Goal: Task Accomplishment & Management: Use online tool/utility

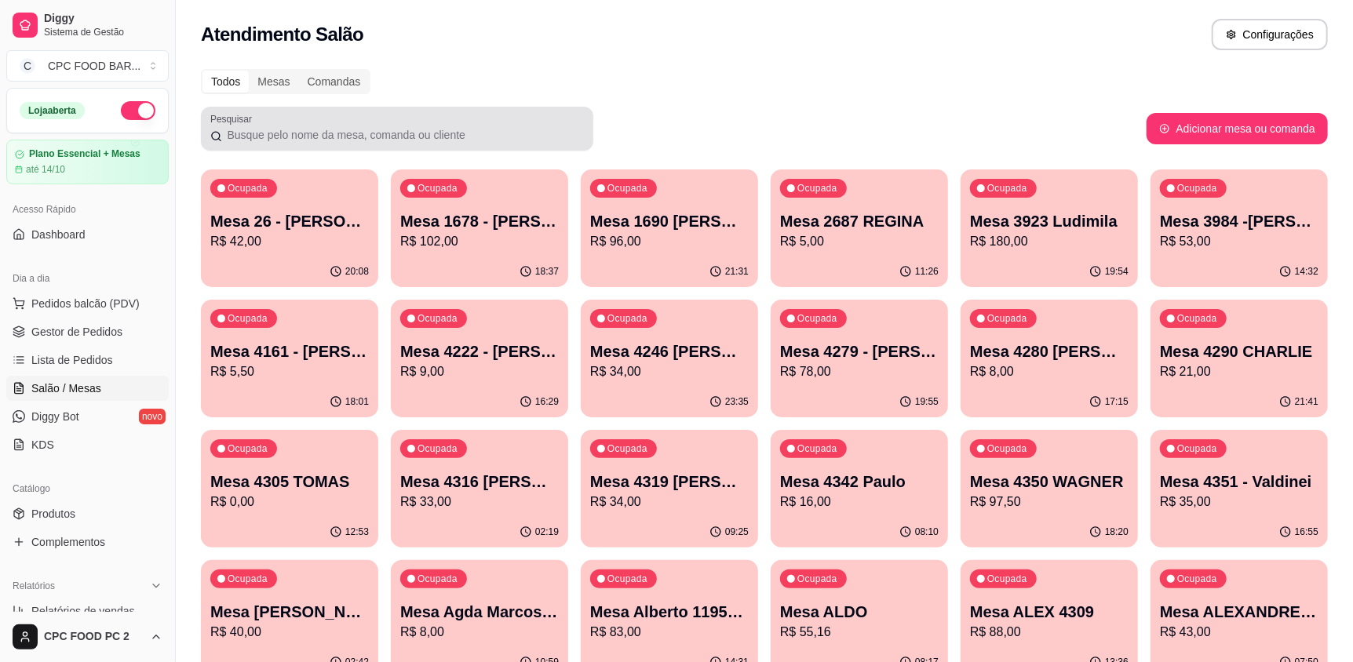
click at [359, 117] on div at bounding box center [396, 128] width 373 height 31
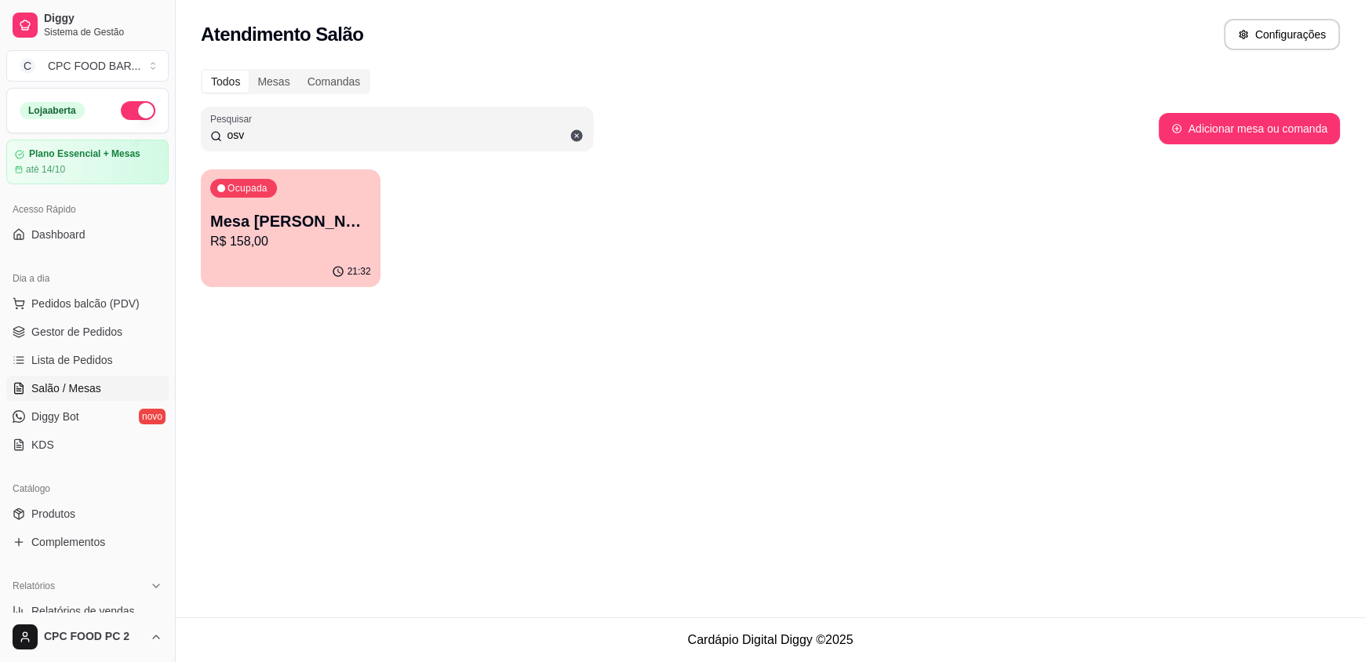
type input "osv"
click at [326, 221] on p "Mesa [PERSON_NAME]" at bounding box center [290, 221] width 161 height 22
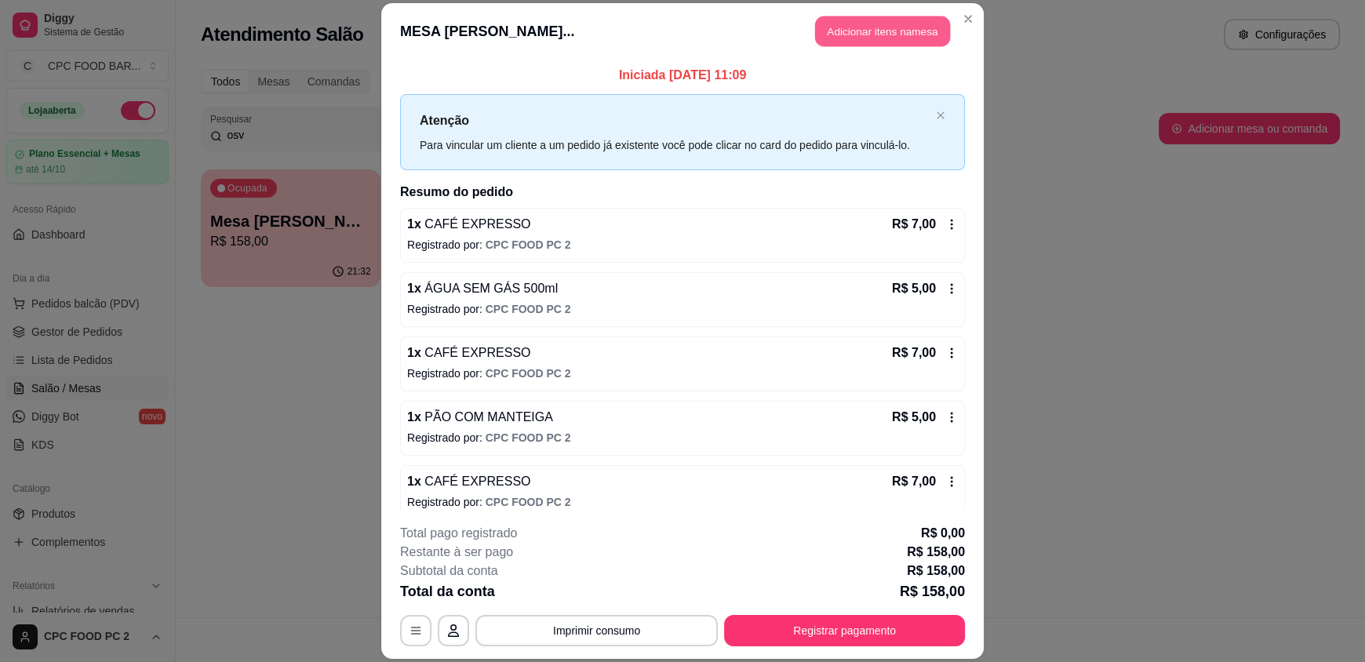
click at [851, 31] on button "Adicionar itens na mesa" at bounding box center [882, 31] width 135 height 31
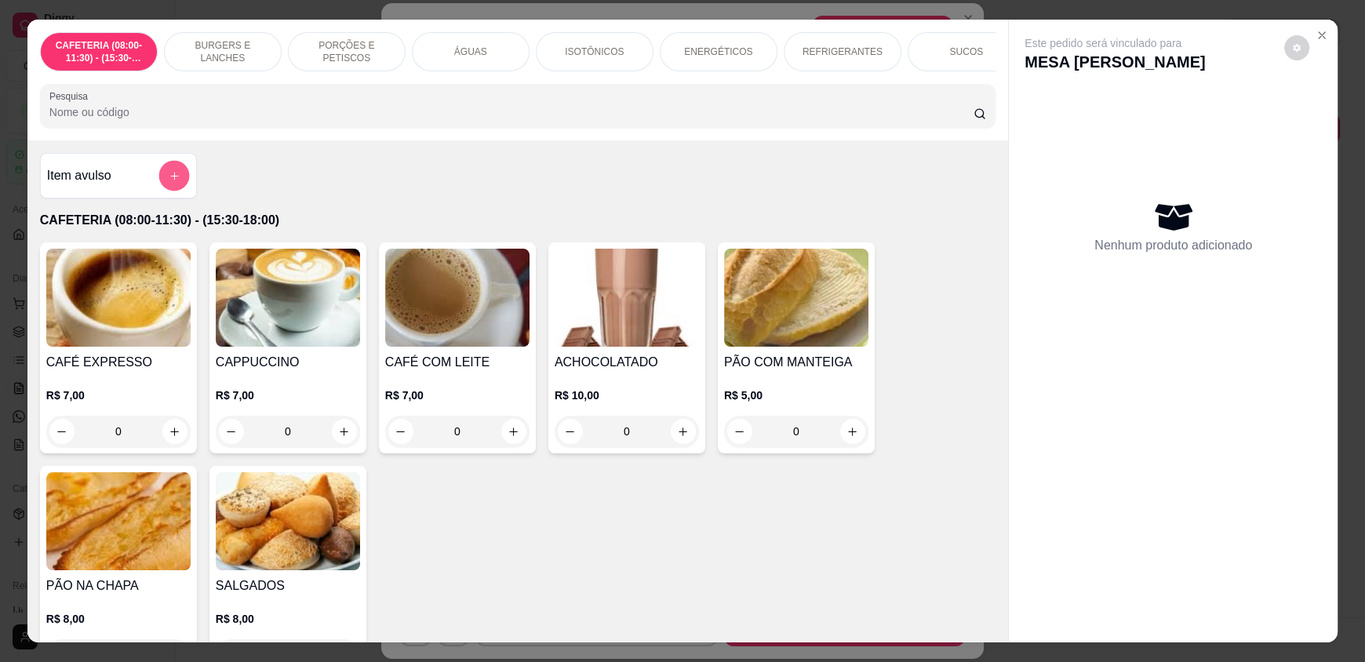
click at [170, 182] on icon "add-separate-item" at bounding box center [175, 176] width 12 height 12
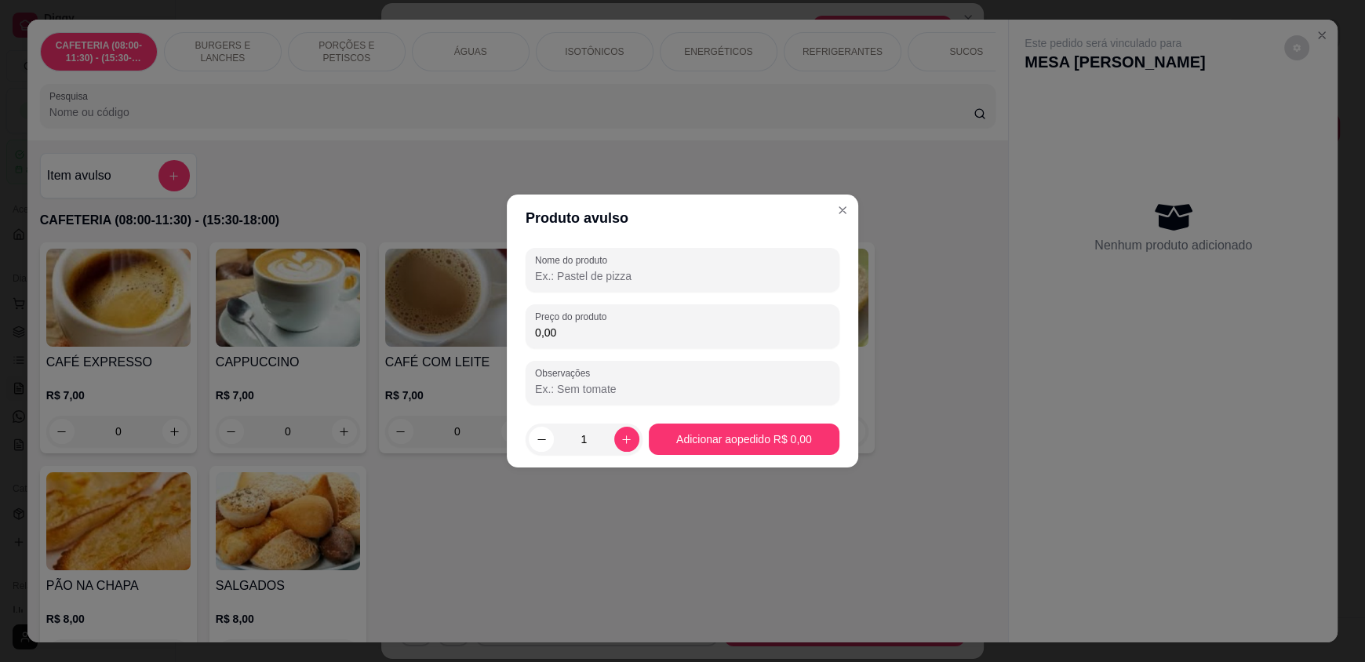
click at [658, 282] on input "Nome do produto" at bounding box center [682, 276] width 295 height 16
type input "c"
type input "CAFÉ"
type input "5,00"
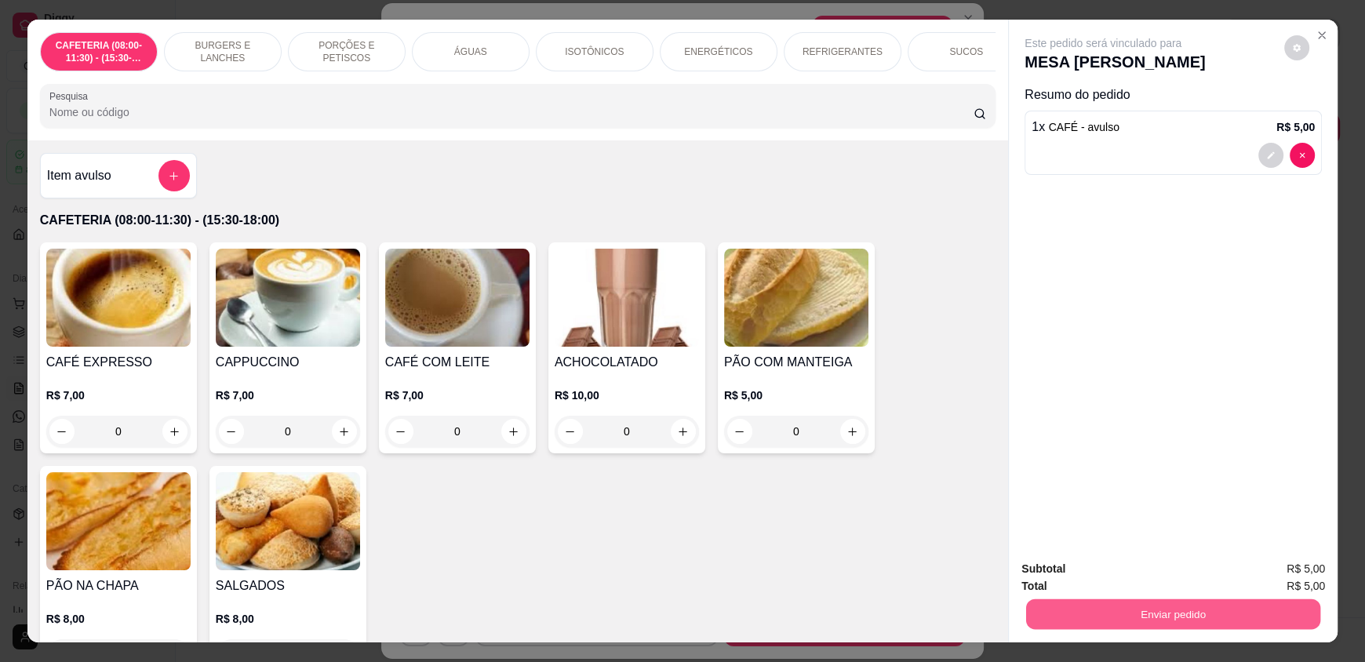
click at [1208, 602] on button "Enviar pedido" at bounding box center [1173, 614] width 294 height 31
click at [1271, 574] on button "Enviar pedido" at bounding box center [1284, 575] width 86 height 29
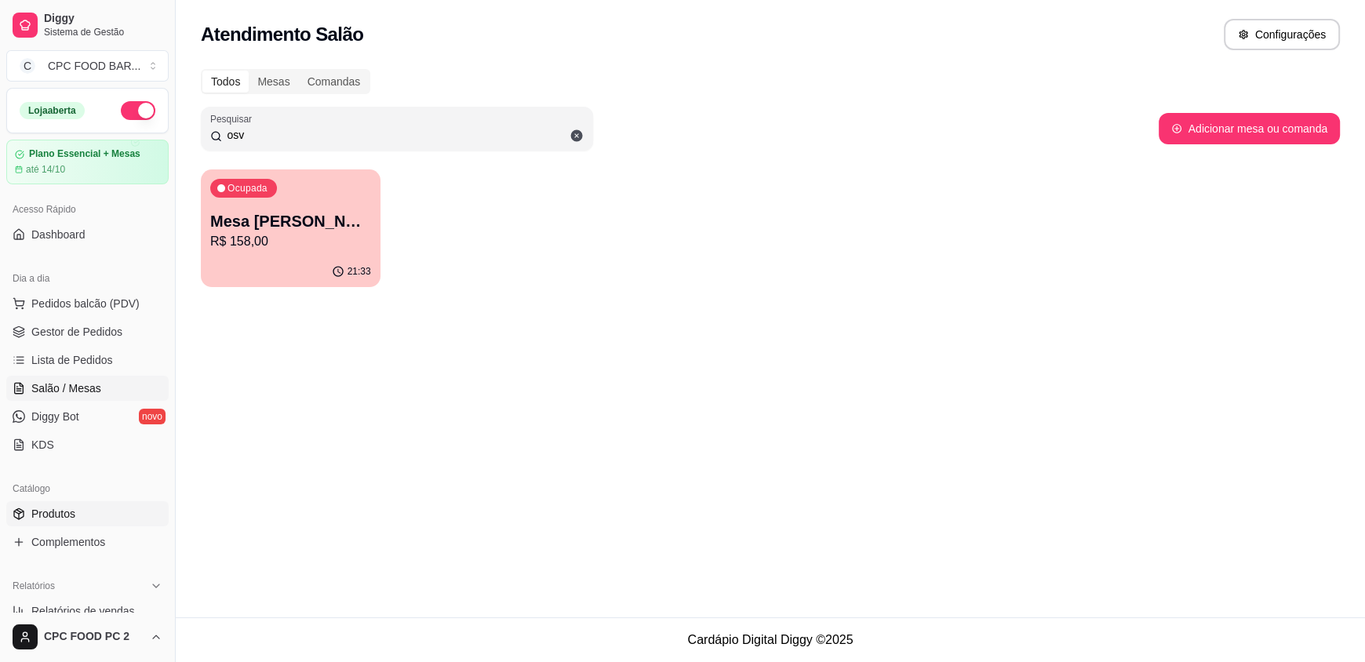
click at [52, 526] on link "Produtos" at bounding box center [87, 513] width 162 height 25
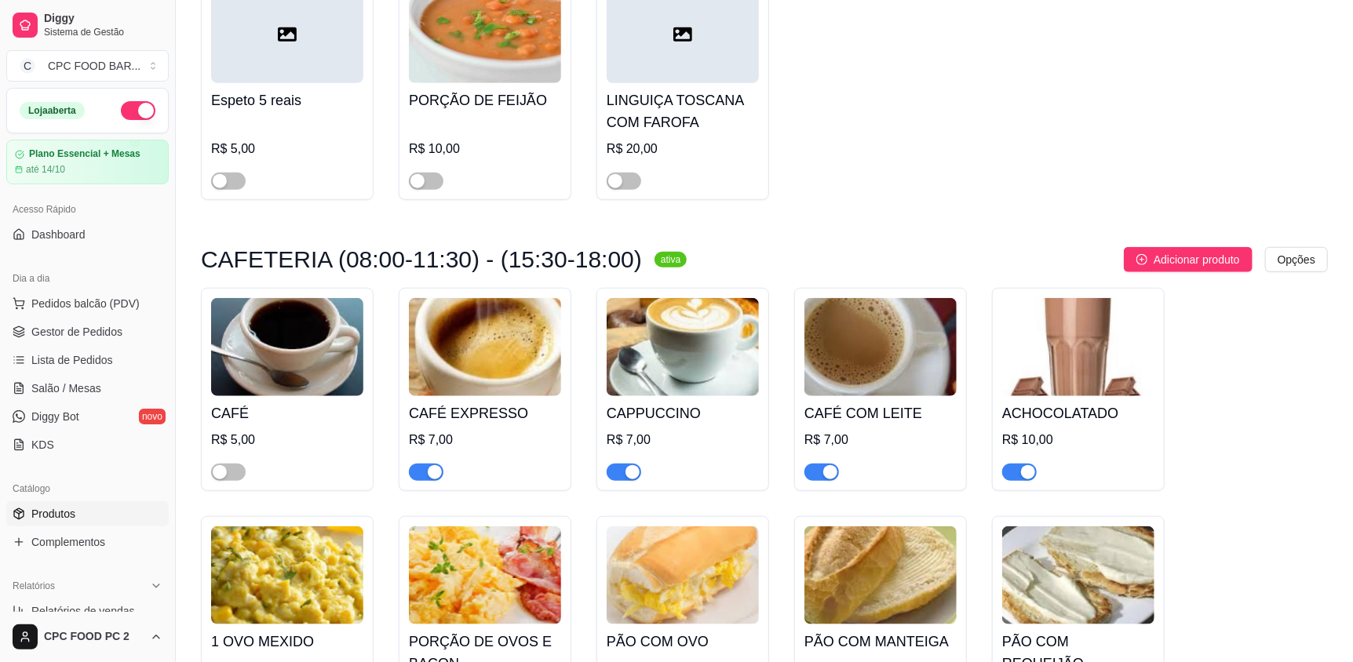
scroll to position [4393, 0]
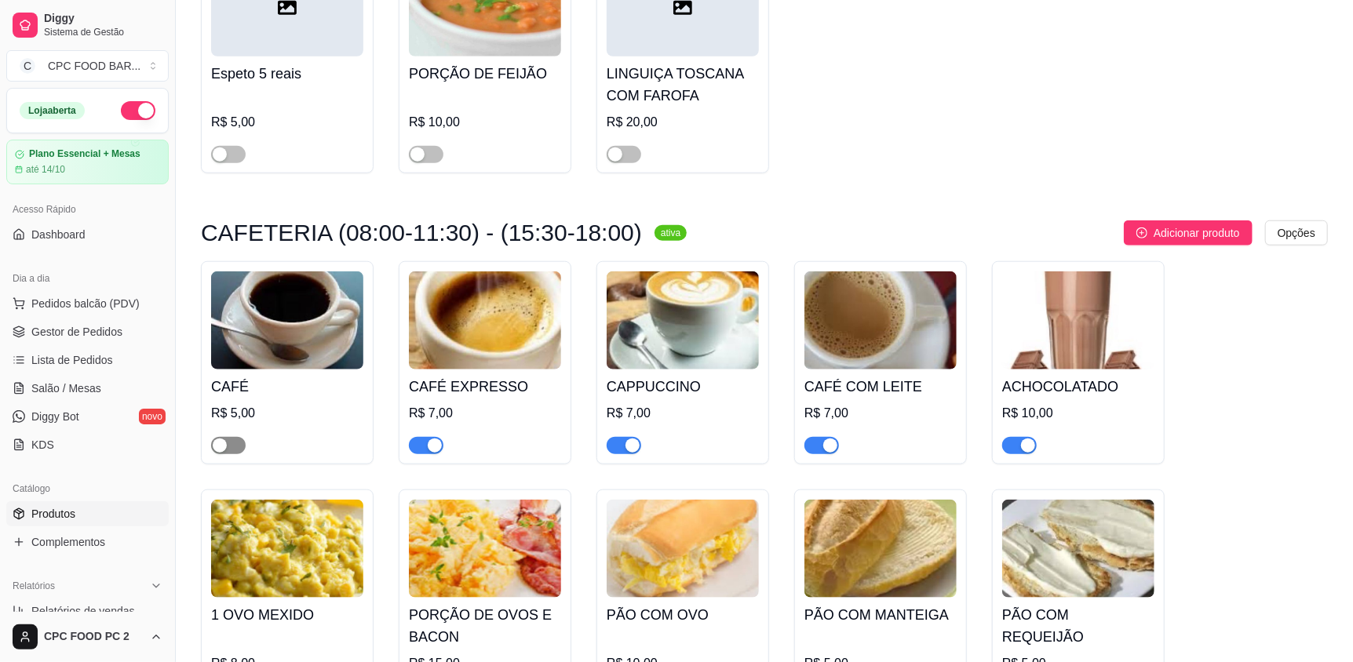
click at [228, 437] on span "button" at bounding box center [228, 445] width 35 height 17
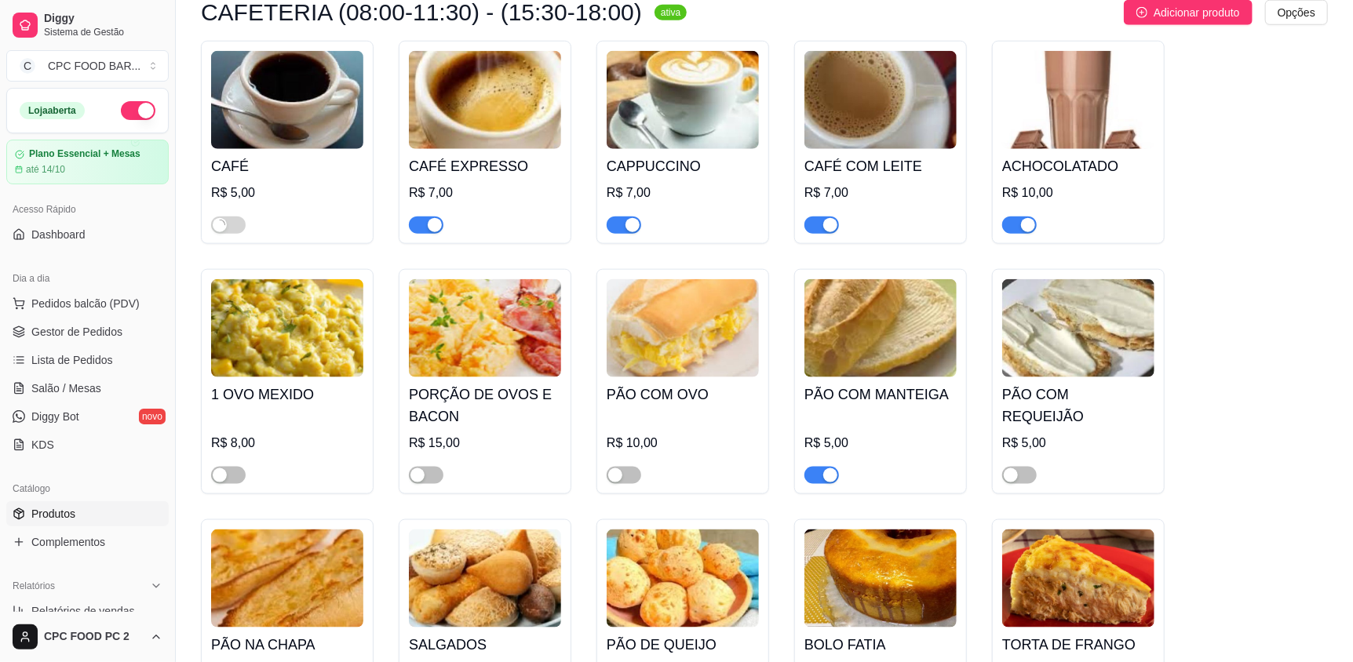
scroll to position [4629, 0]
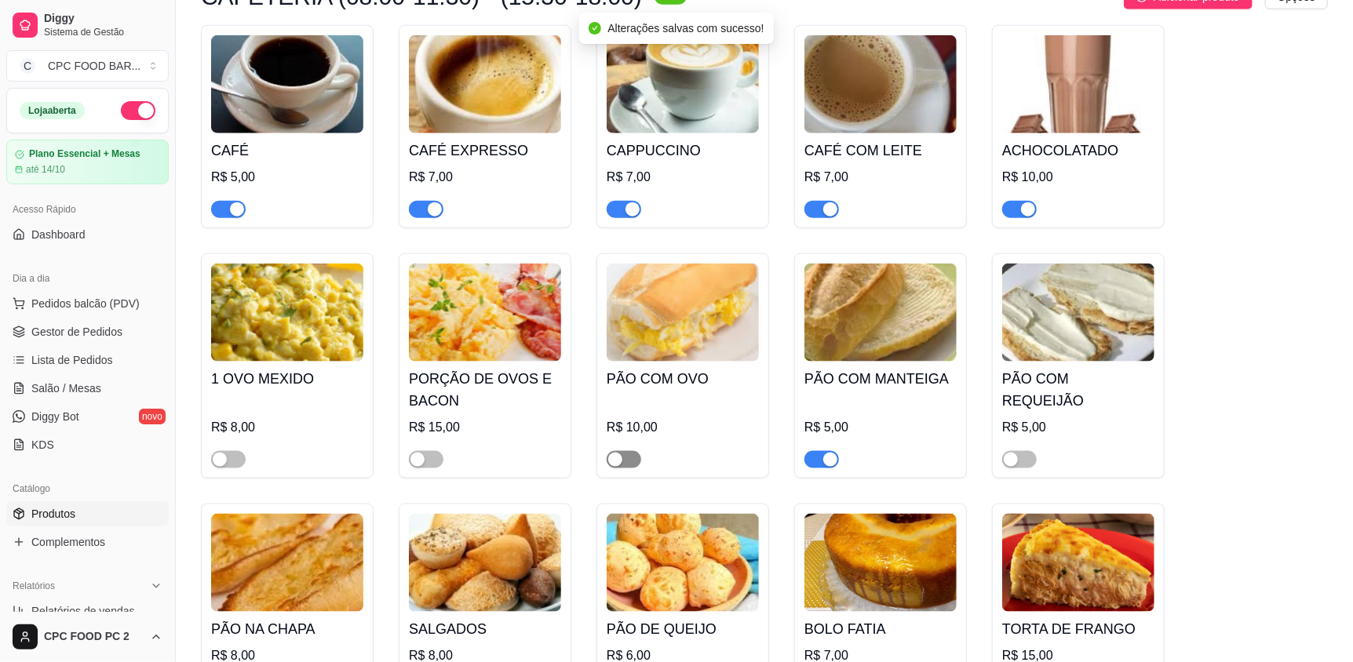
click at [629, 452] on span "button" at bounding box center [623, 459] width 35 height 17
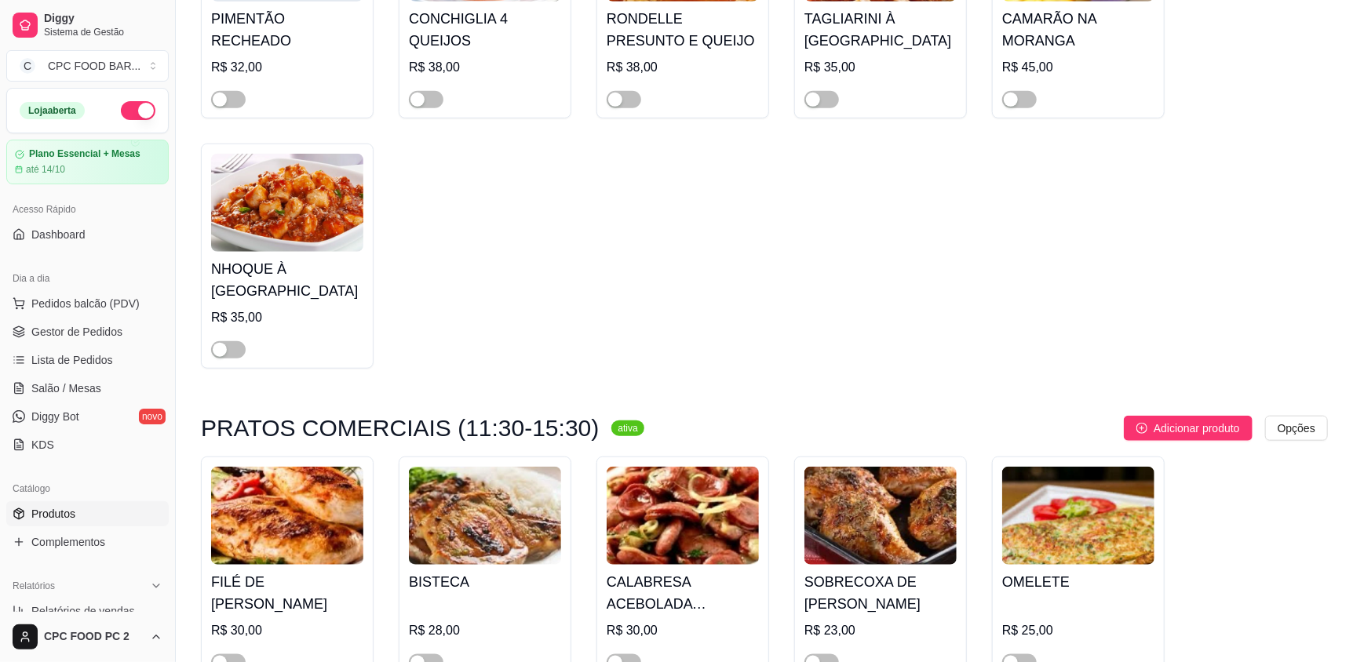
scroll to position [8081, 0]
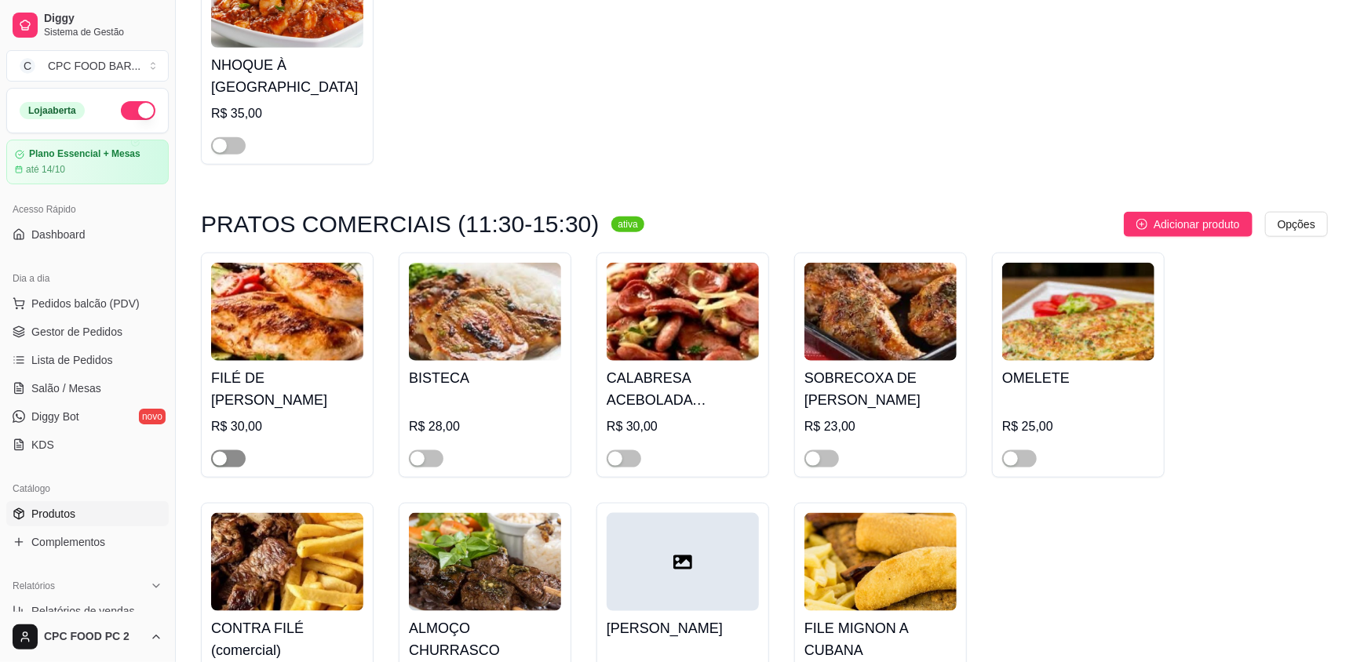
click at [221, 452] on div "button" at bounding box center [220, 459] width 14 height 14
click at [628, 450] on span "button" at bounding box center [623, 458] width 35 height 17
click at [1024, 450] on span "button" at bounding box center [1019, 458] width 35 height 17
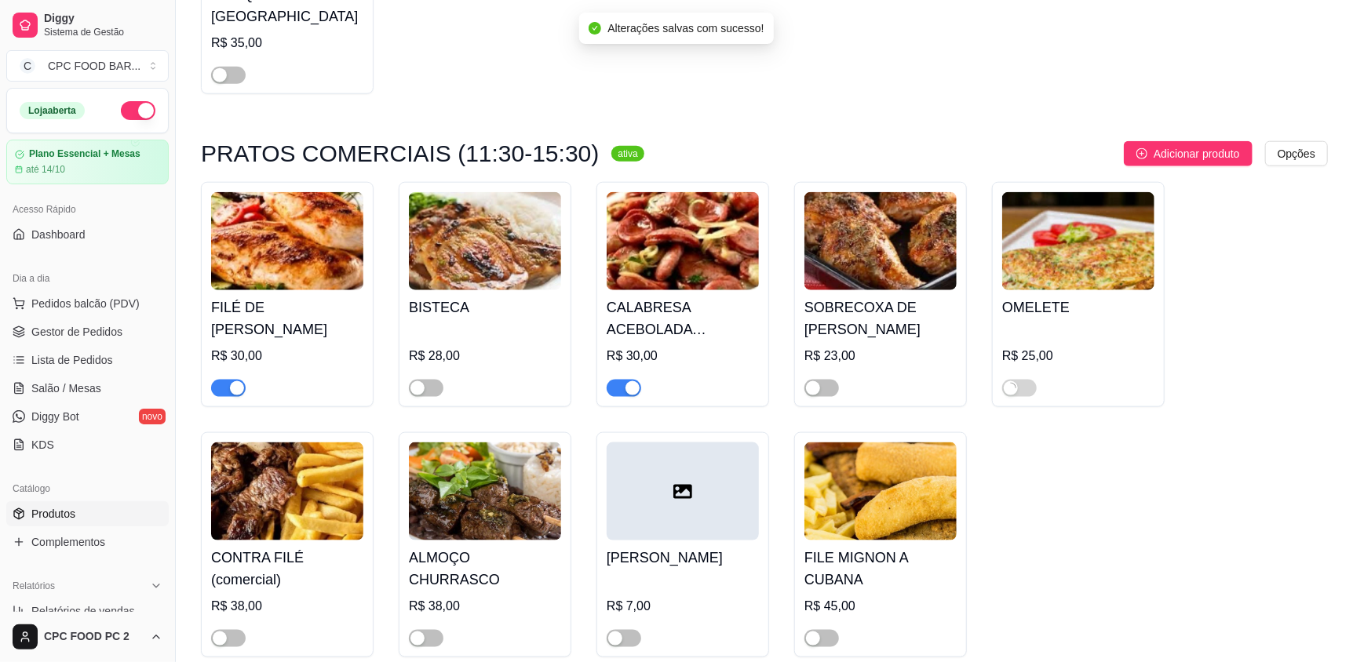
scroll to position [8315, 0]
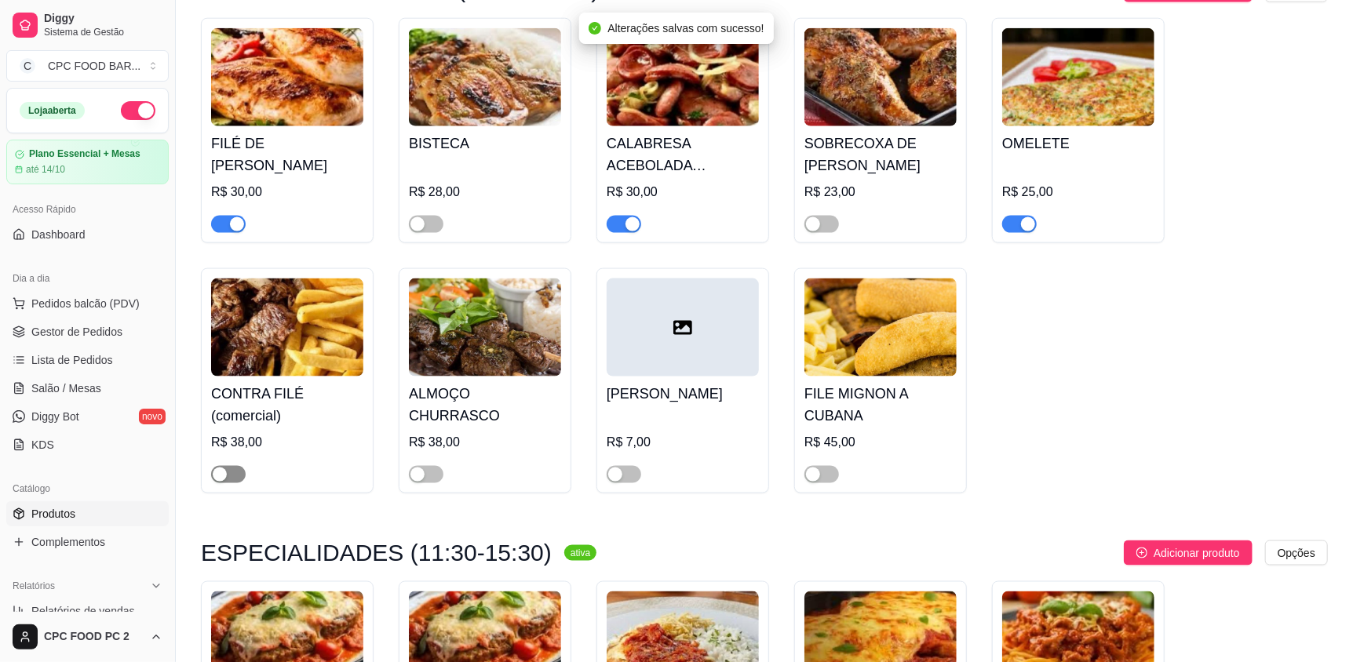
click at [226, 466] on button "button" at bounding box center [228, 474] width 35 height 17
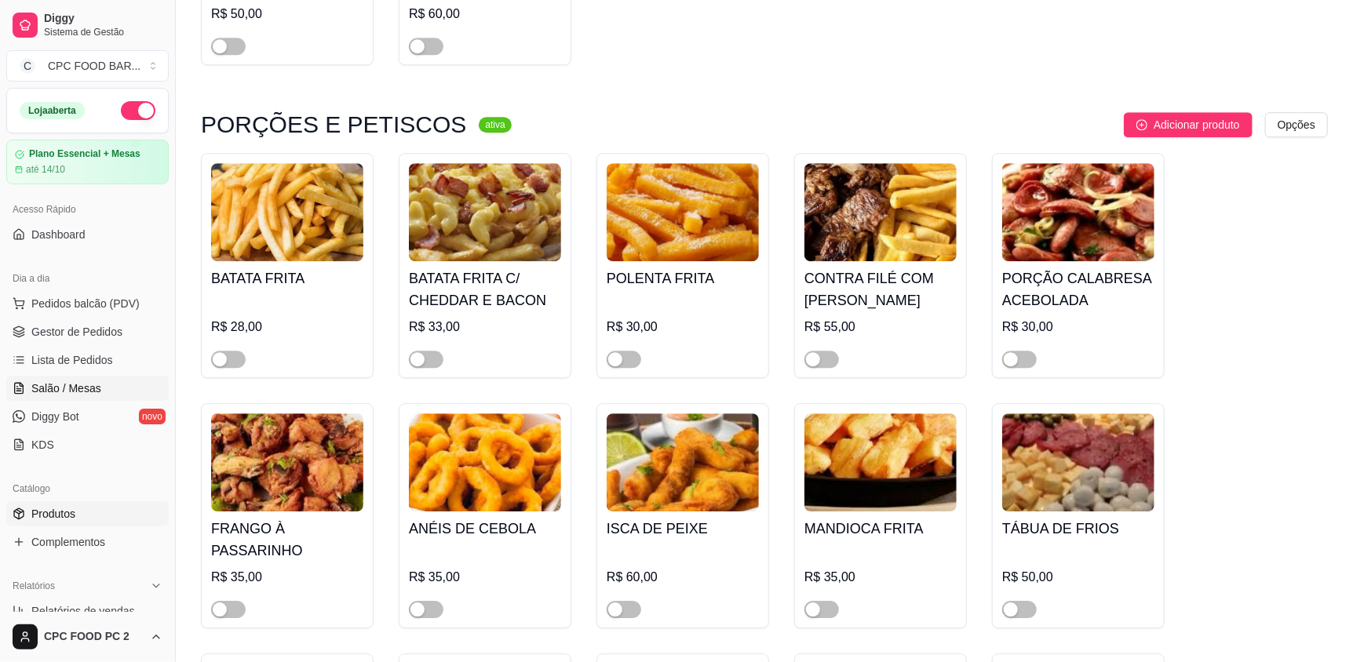
scroll to position [9806, 0]
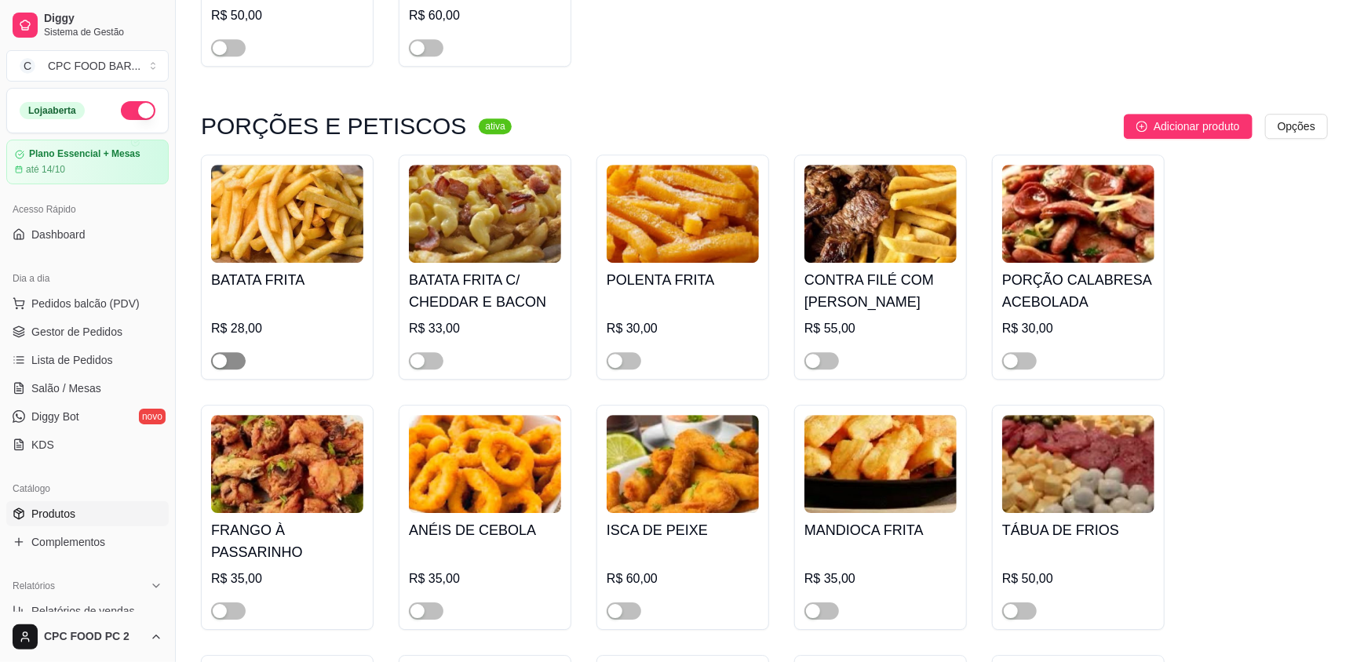
click at [226, 352] on button "button" at bounding box center [228, 360] width 35 height 17
click at [425, 352] on button "button" at bounding box center [426, 360] width 35 height 17
click at [816, 354] on div "button" at bounding box center [813, 361] width 14 height 14
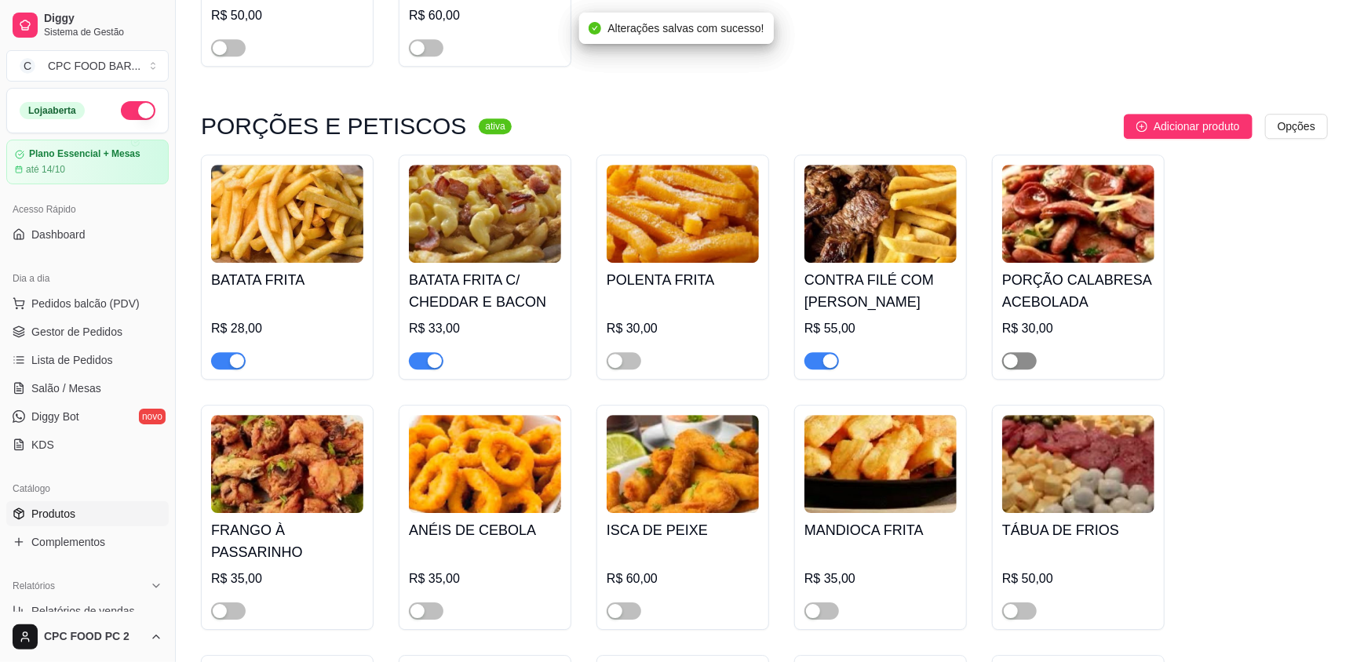
click at [1009, 354] on div "button" at bounding box center [1010, 361] width 14 height 14
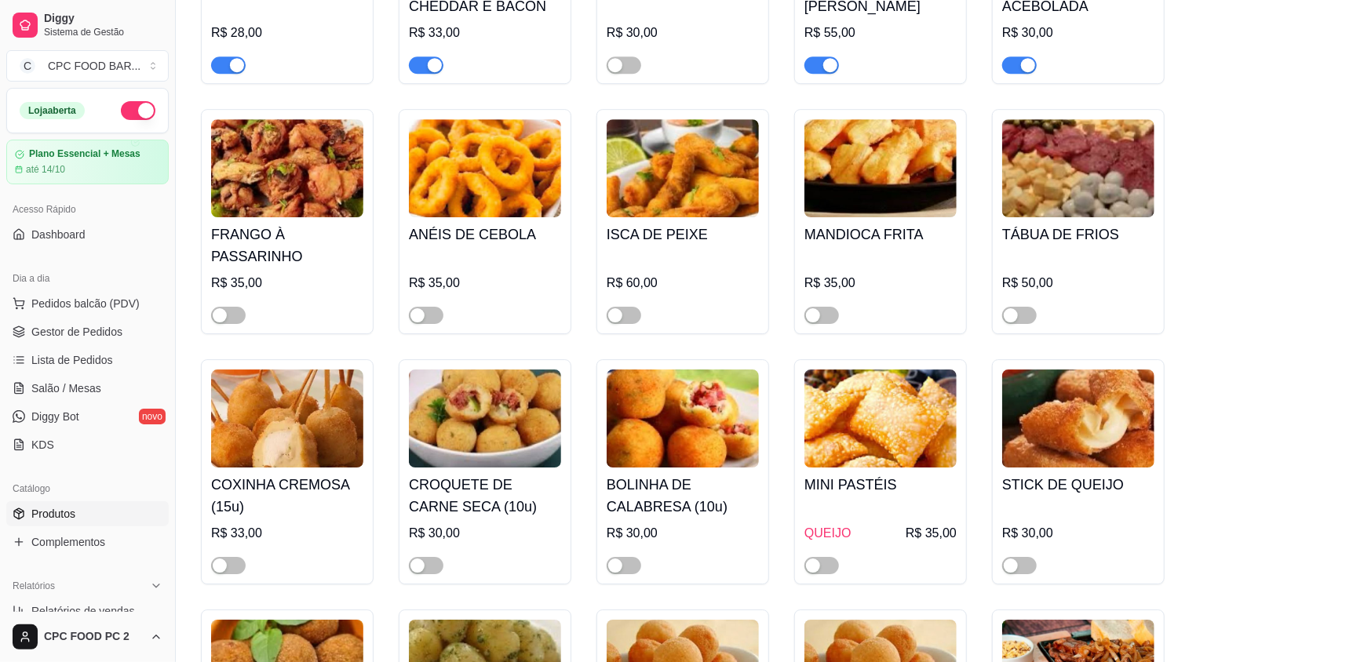
scroll to position [10198, 0]
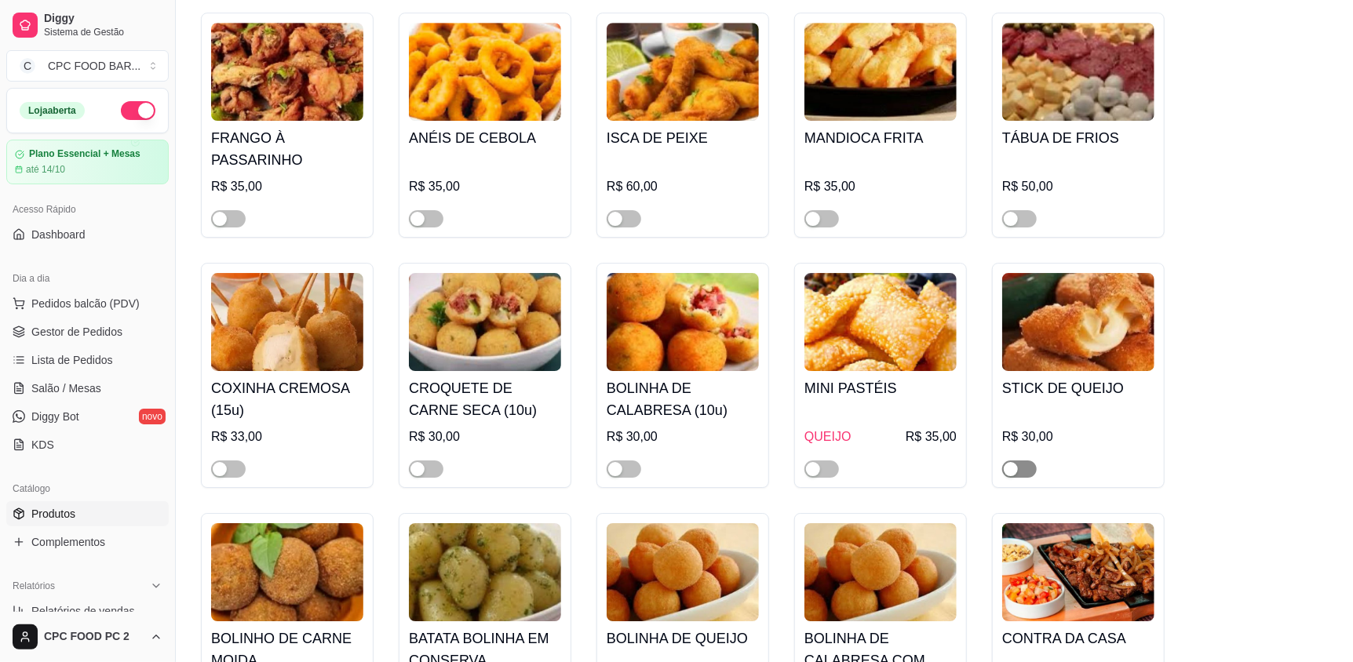
click at [1017, 461] on button "button" at bounding box center [1019, 469] width 35 height 17
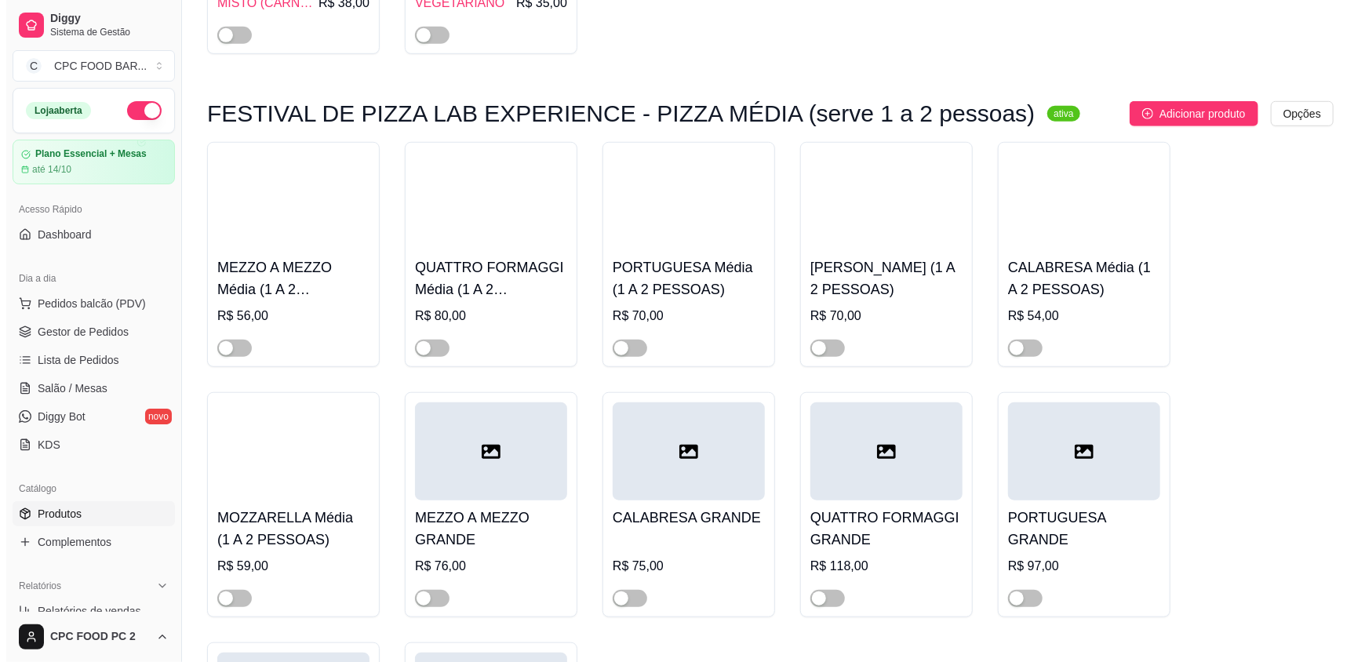
scroll to position [0, 0]
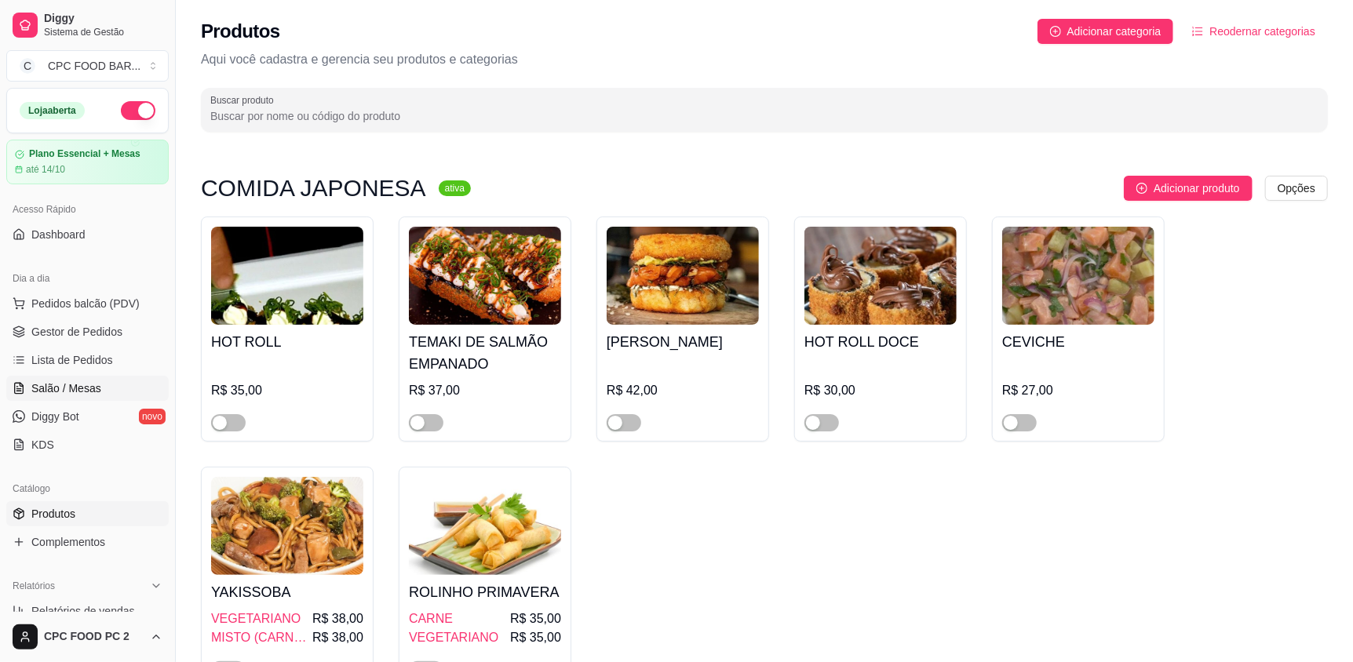
click at [67, 385] on span "Salão / Mesas" at bounding box center [66, 389] width 70 height 16
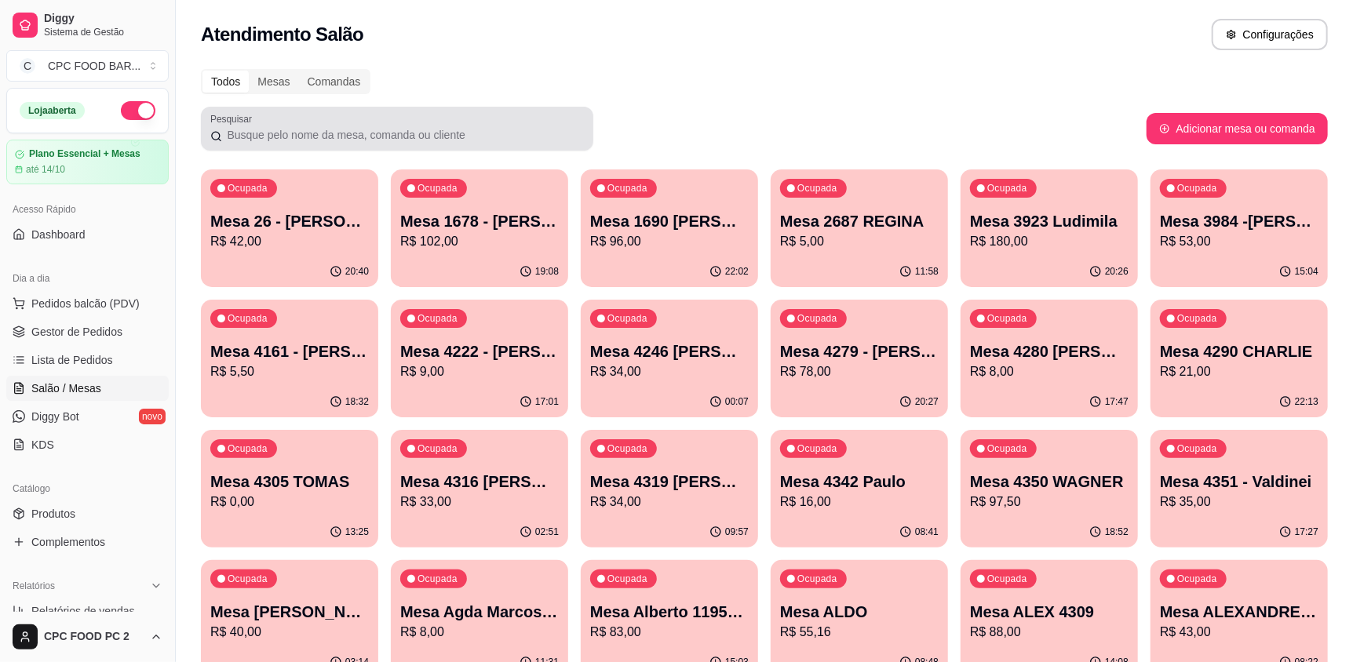
click at [271, 127] on input "Pesquisar" at bounding box center [403, 135] width 362 height 16
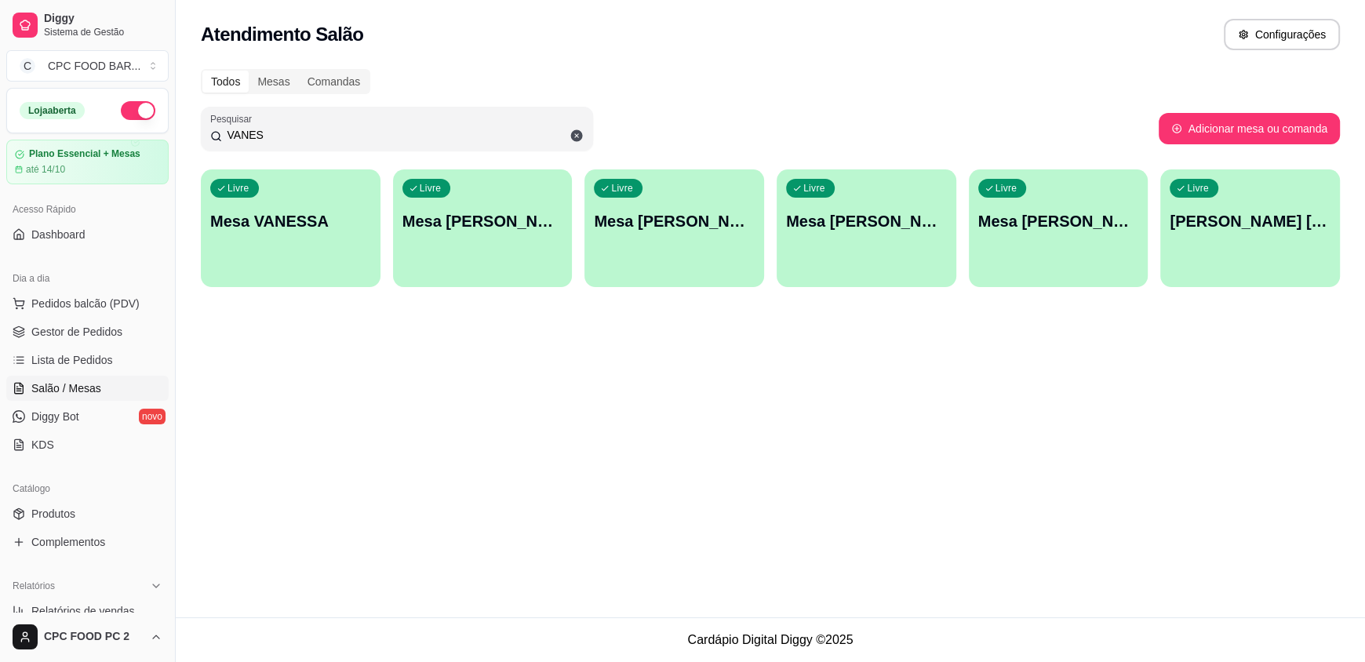
type input "VANES"
click at [1091, 240] on div "Livre Mesa [PERSON_NAME]" at bounding box center [1058, 219] width 174 height 96
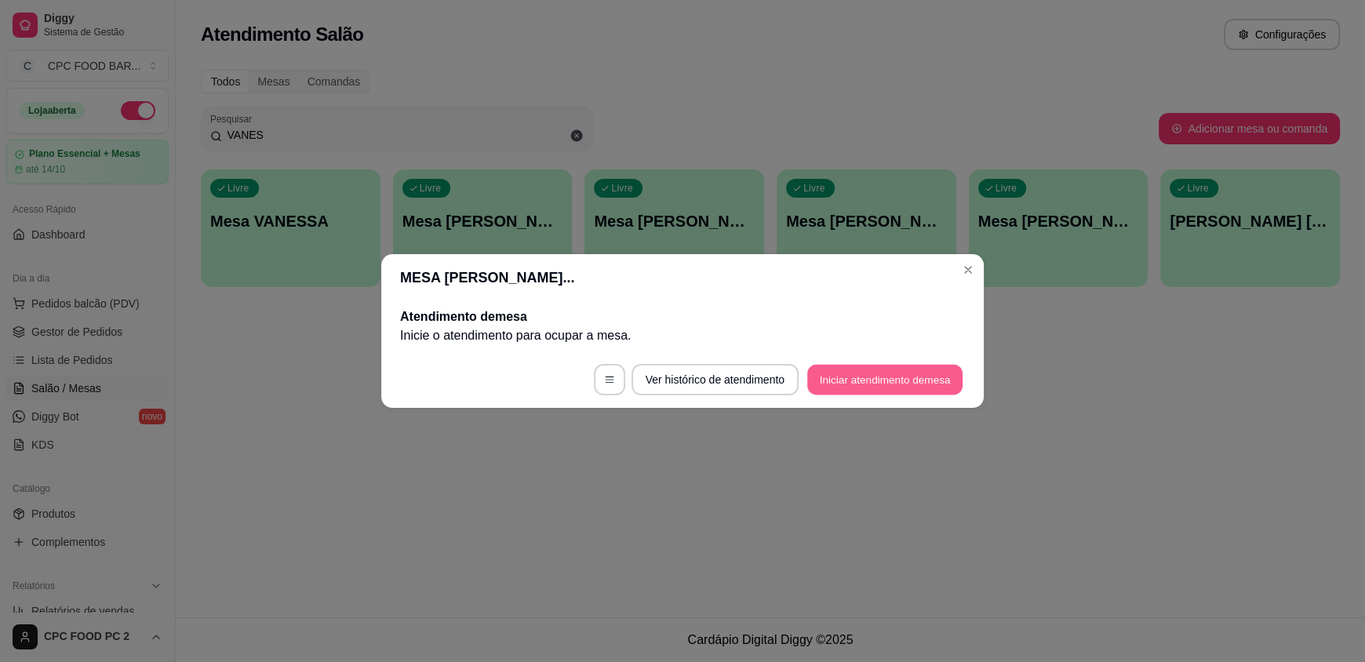
click at [874, 384] on button "Iniciar atendimento de mesa" at bounding box center [884, 380] width 155 height 31
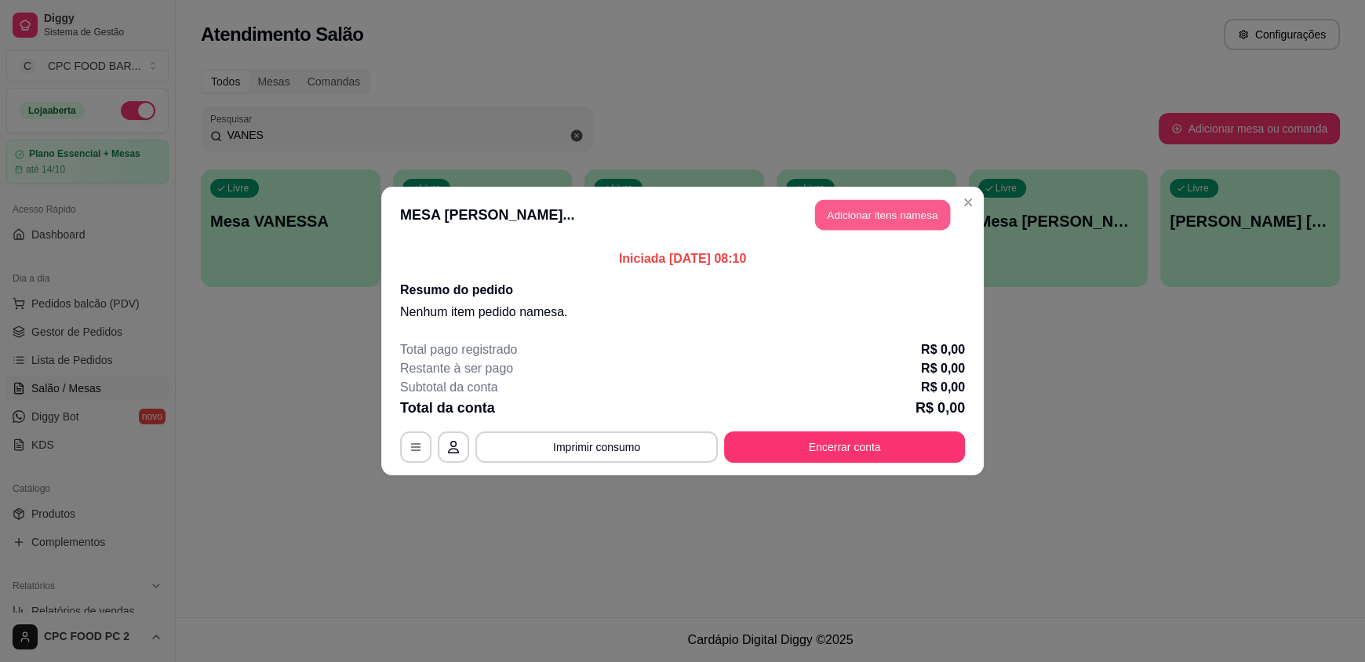
click at [855, 204] on button "Adicionar itens na mesa" at bounding box center [882, 215] width 135 height 31
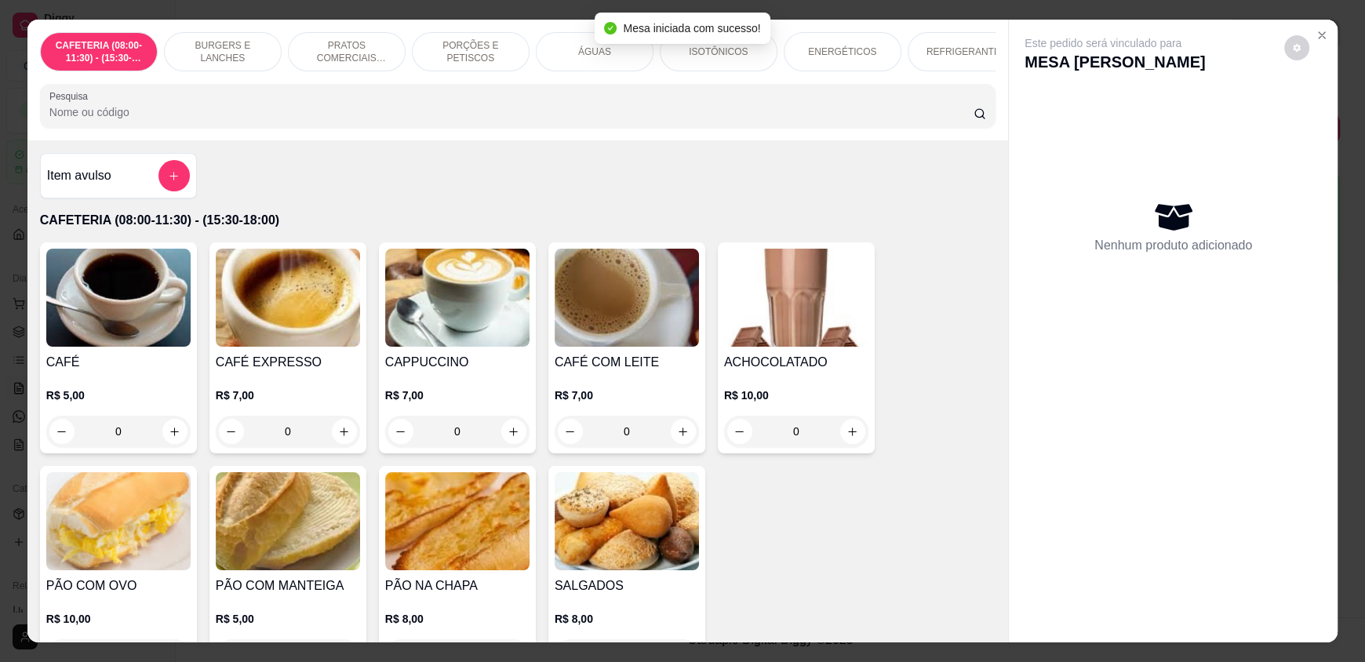
click at [217, 120] on input "Pesquisa" at bounding box center [511, 112] width 925 height 16
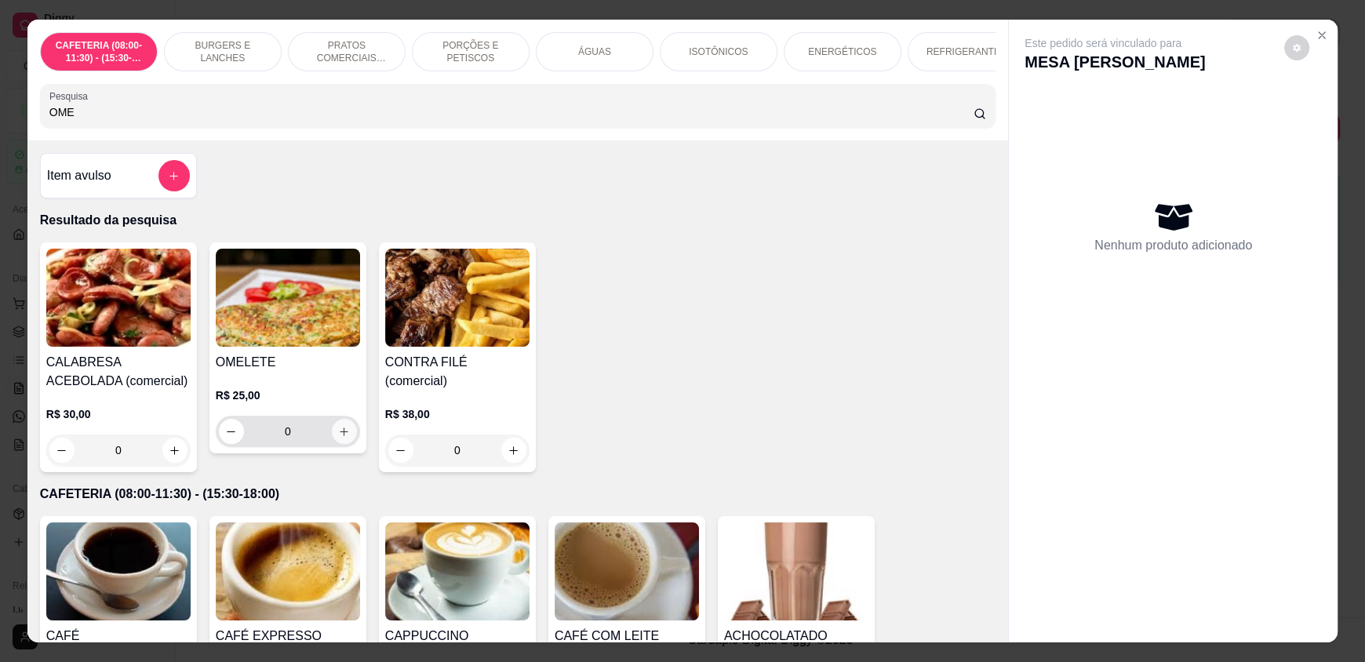
type input "OME"
click at [339, 438] on icon "increase-product-quantity" at bounding box center [345, 432] width 12 height 12
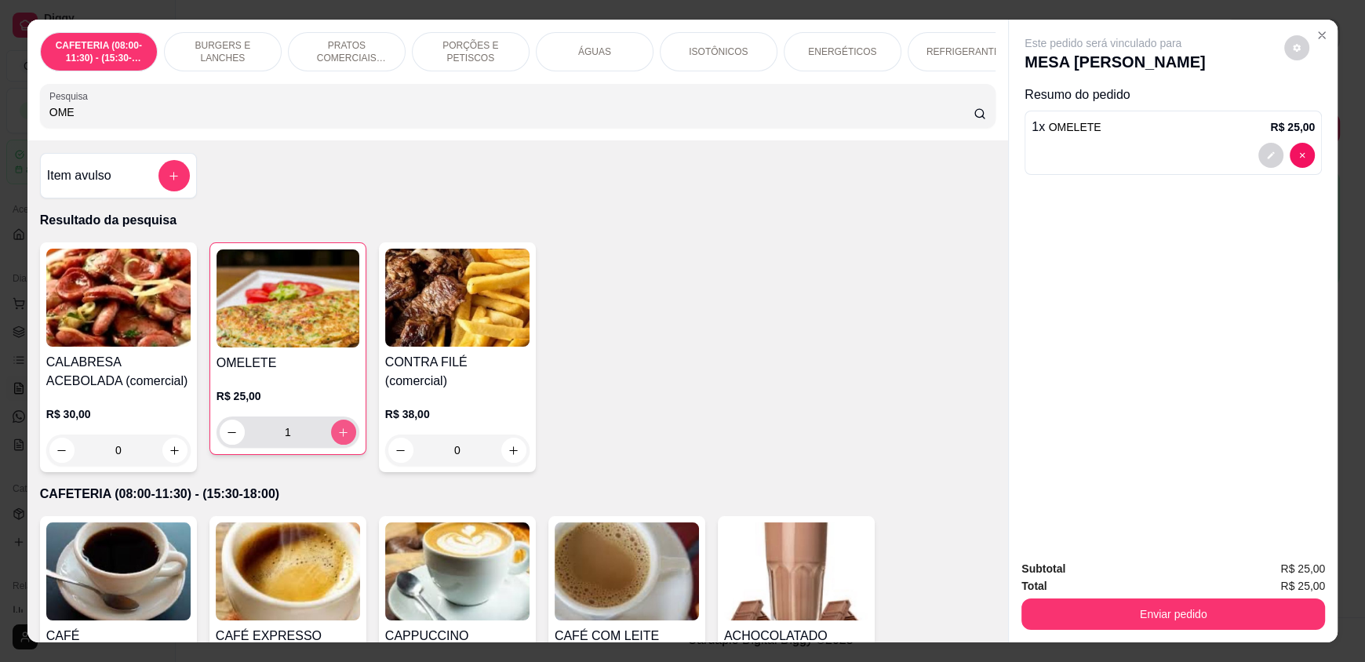
type input "1"
click at [0, 112] on div "CAFETERIA (08:00-11:30) - (15:30-18:00) BURGERS E LANCHES PRATOS COMERCIAIS (11…" at bounding box center [682, 331] width 1365 height 662
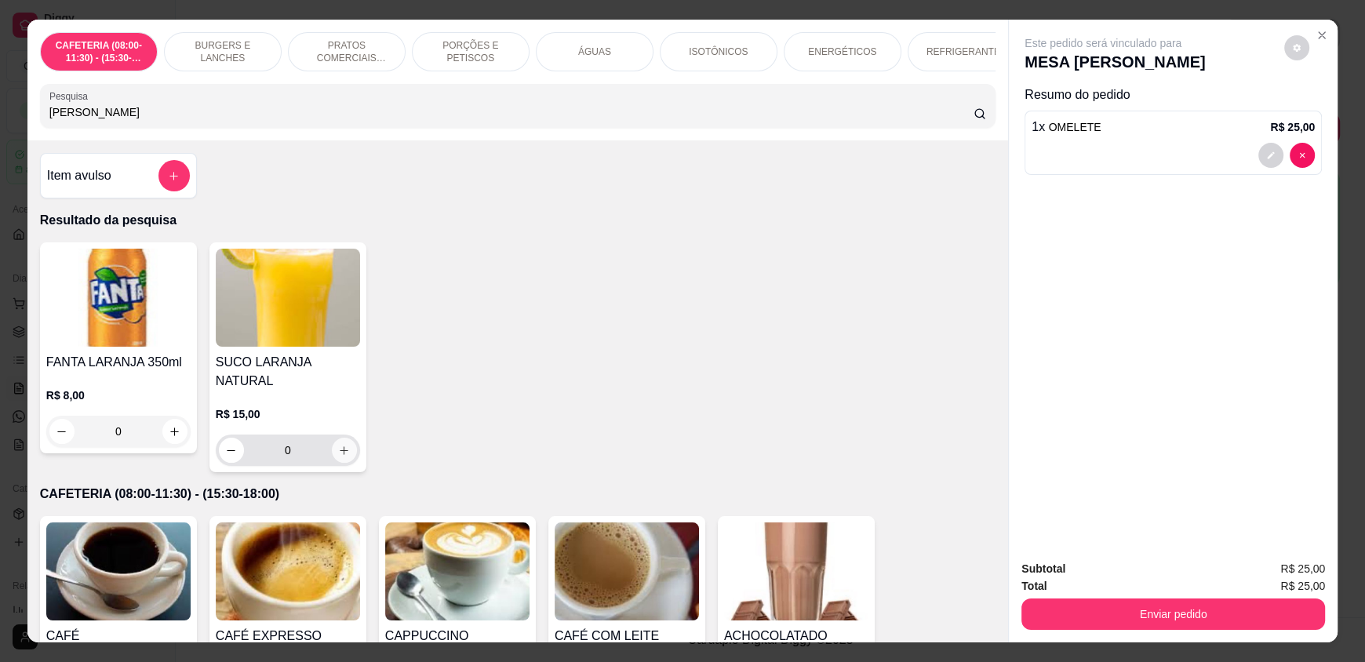
type input "[PERSON_NAME]"
click at [338, 445] on icon "increase-product-quantity" at bounding box center [344, 451] width 12 height 12
type input "1"
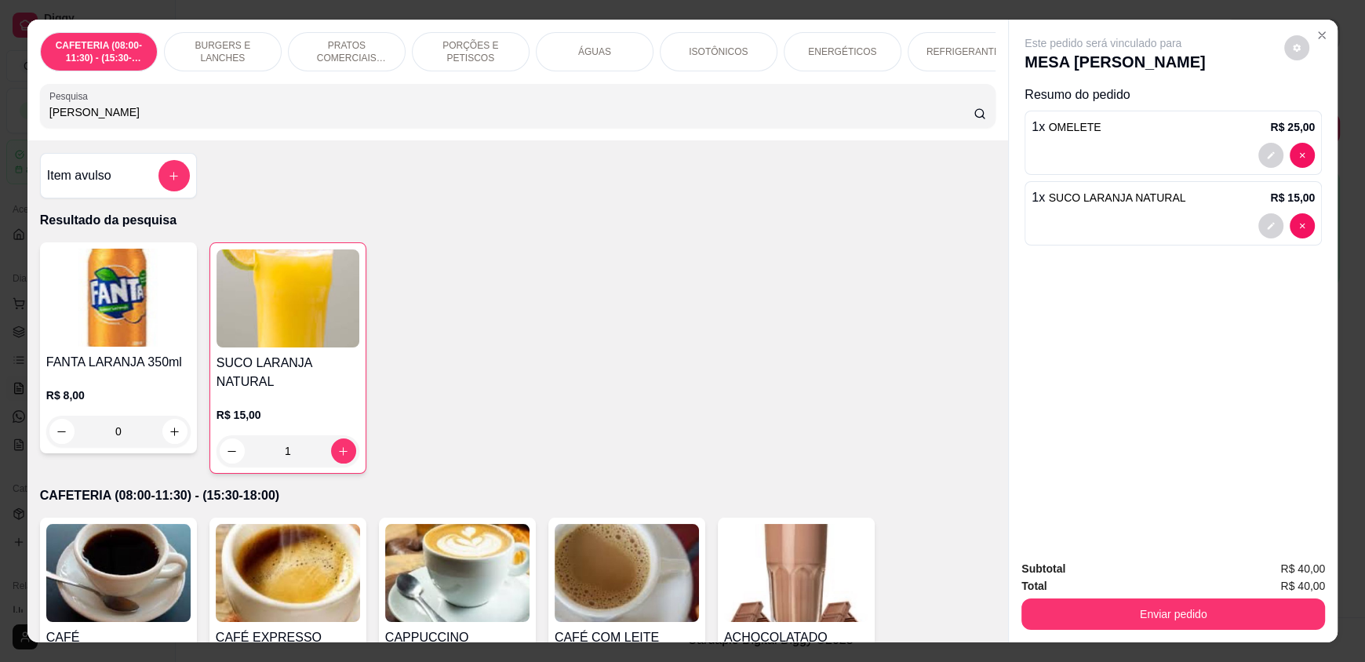
drag, startPoint x: 133, startPoint y: 128, endPoint x: 0, endPoint y: 114, distance: 133.3
click at [0, 114] on div "CAFETERIA (08:00-11:30) - (15:30-18:00) BURGERS E LANCHES PRATOS COMERCIAIS (11…" at bounding box center [682, 331] width 1365 height 662
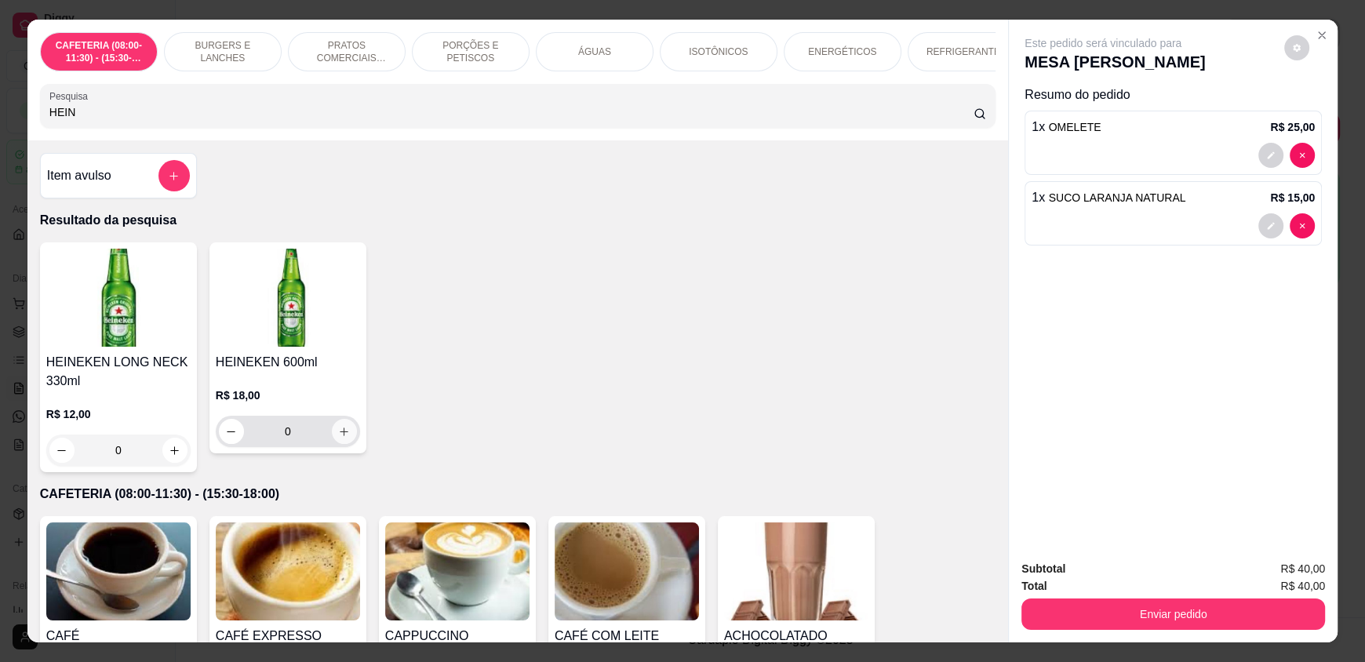
type input "HEIN"
click at [341, 438] on icon "increase-product-quantity" at bounding box center [344, 432] width 12 height 12
type input "1"
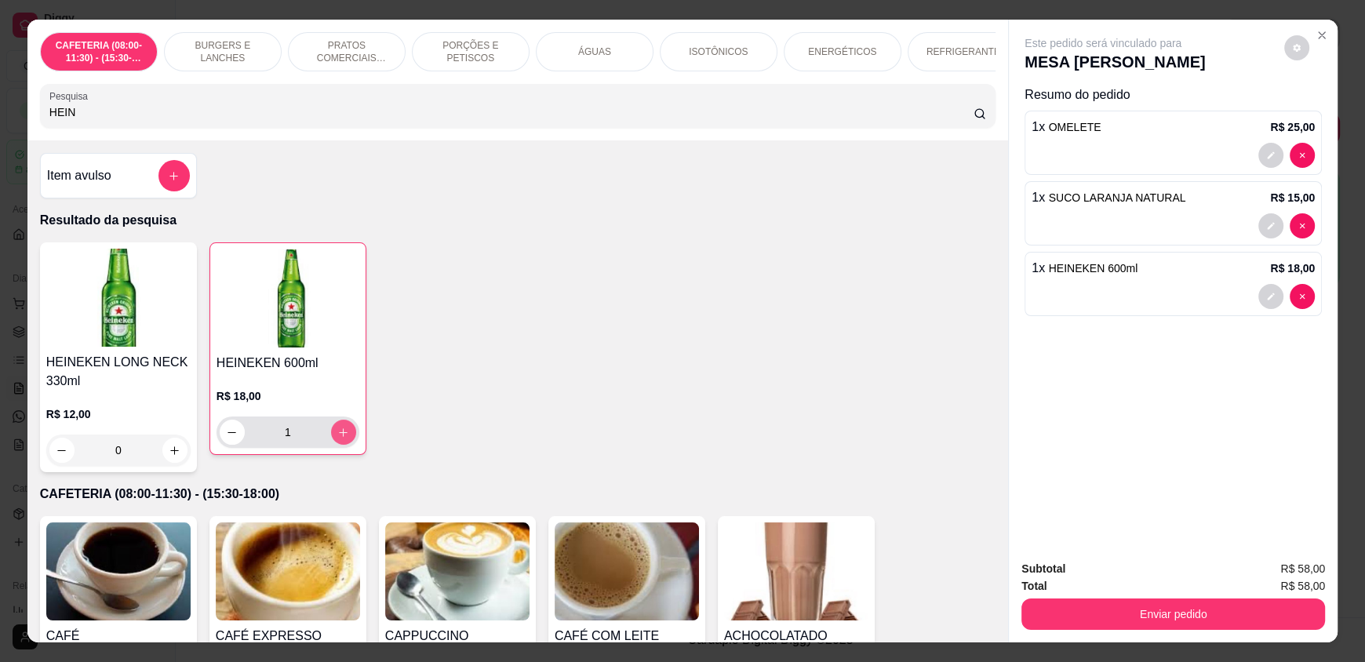
click at [341, 439] on icon "increase-product-quantity" at bounding box center [343, 433] width 12 height 12
type input "2"
click at [341, 439] on icon "increase-product-quantity" at bounding box center [343, 433] width 12 height 12
type input "3"
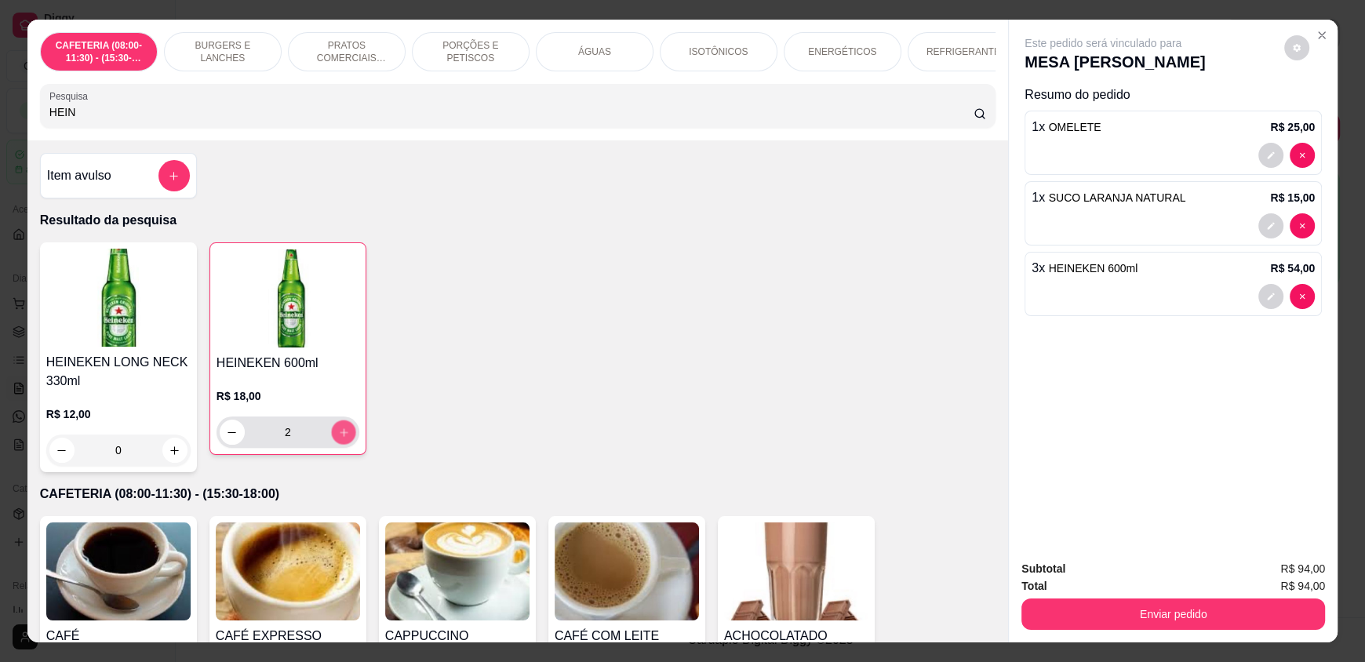
type input "3"
click at [341, 439] on icon "increase-product-quantity" at bounding box center [344, 433] width 12 height 12
type input "4"
click at [173, 182] on icon "add-separate-item" at bounding box center [174, 176] width 12 height 12
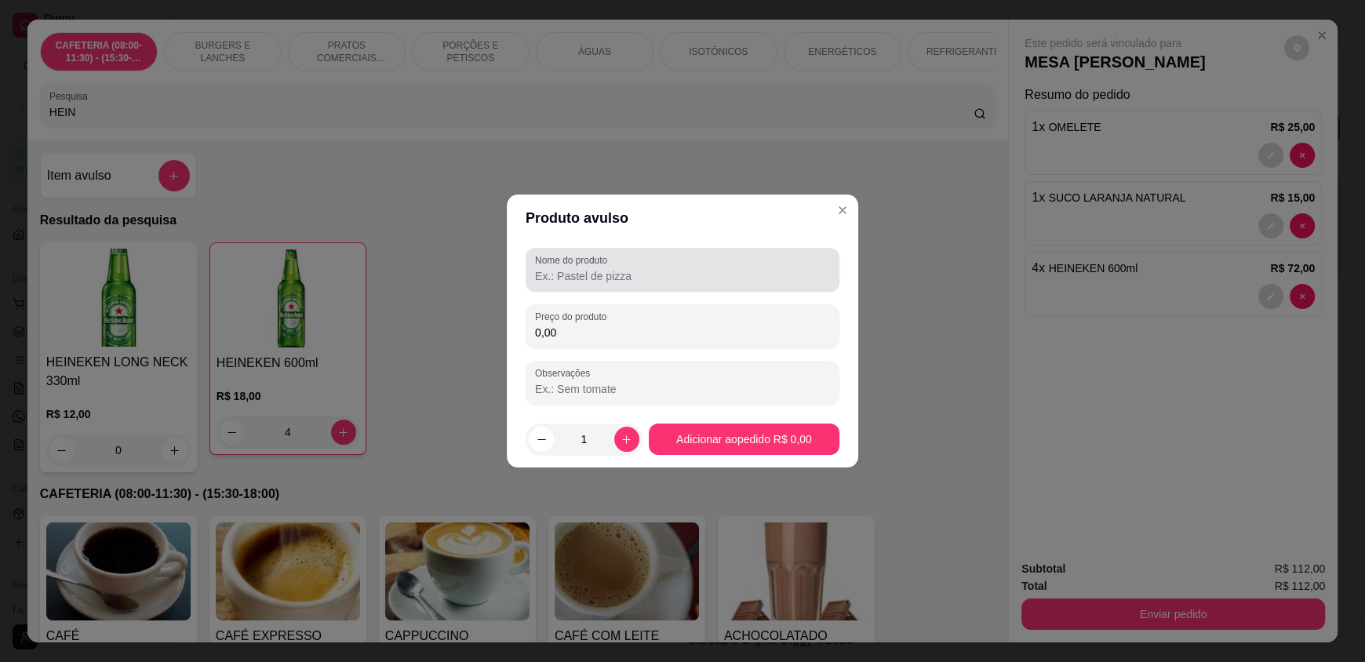
click at [541, 278] on input "Nome do produto" at bounding box center [682, 276] width 295 height 16
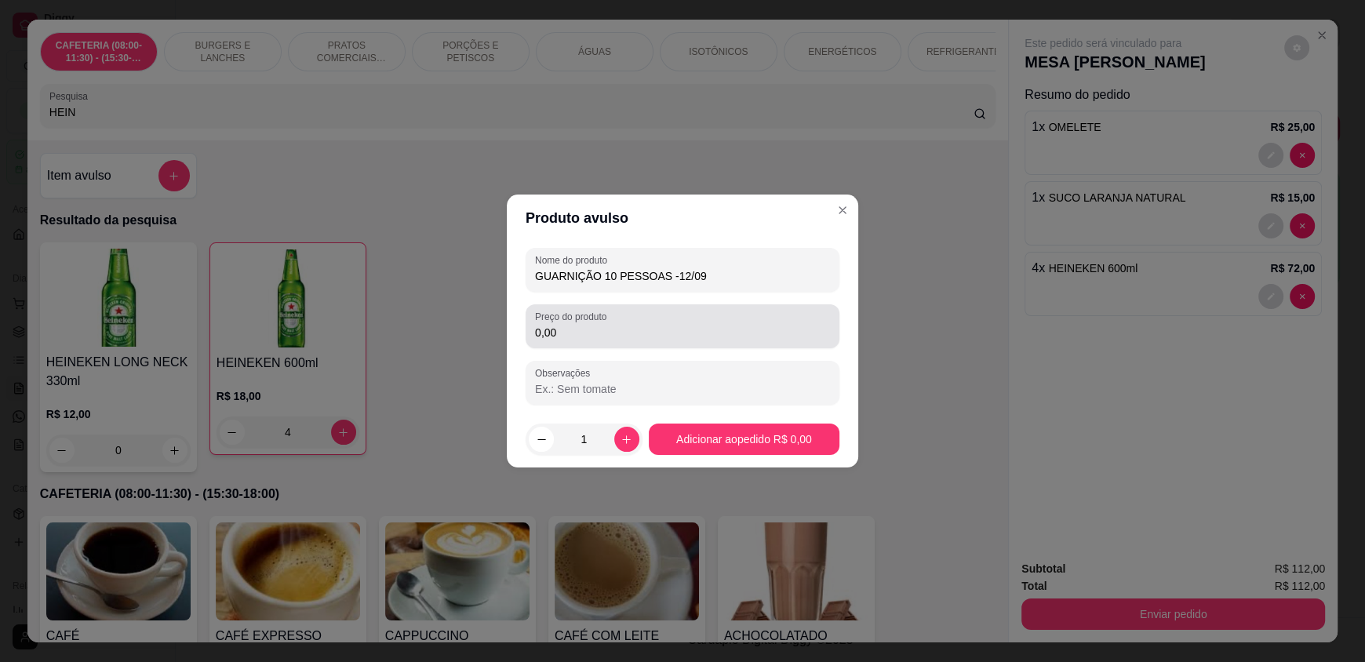
type input "GUARNIÇÃO 10 PESSOAS -12/09"
click at [572, 325] on input "0,00" at bounding box center [682, 333] width 295 height 16
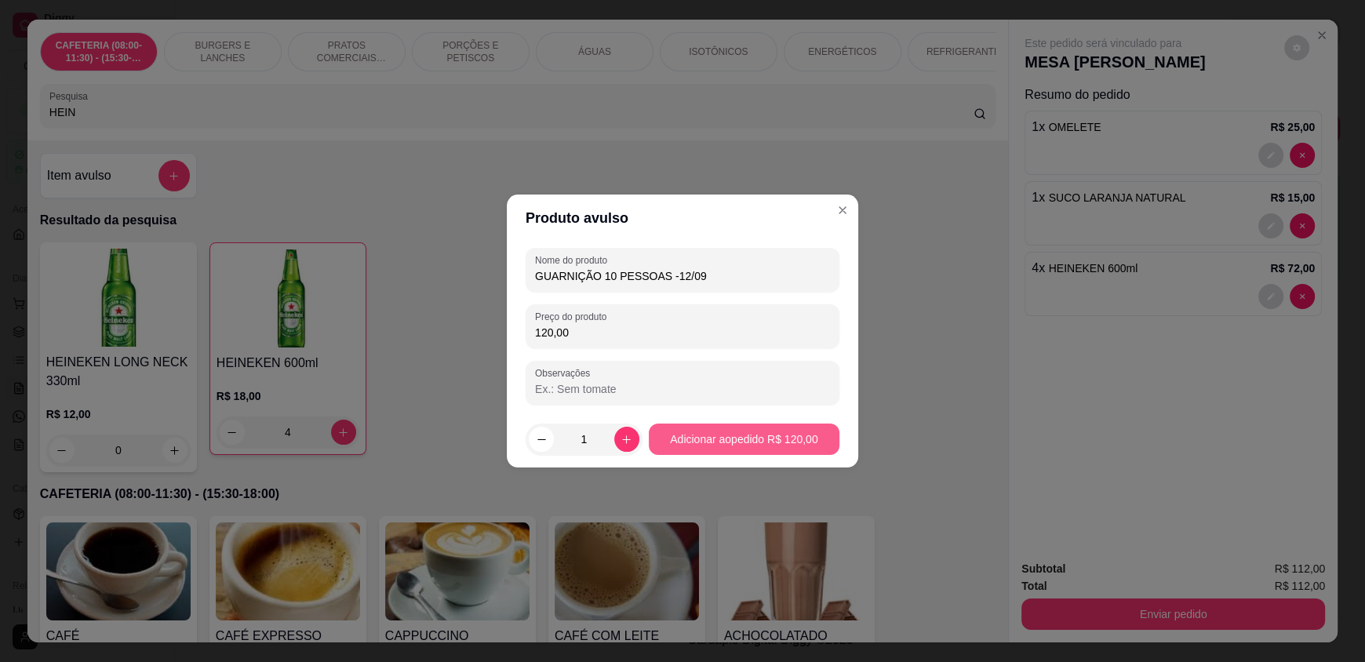
type input "120,00"
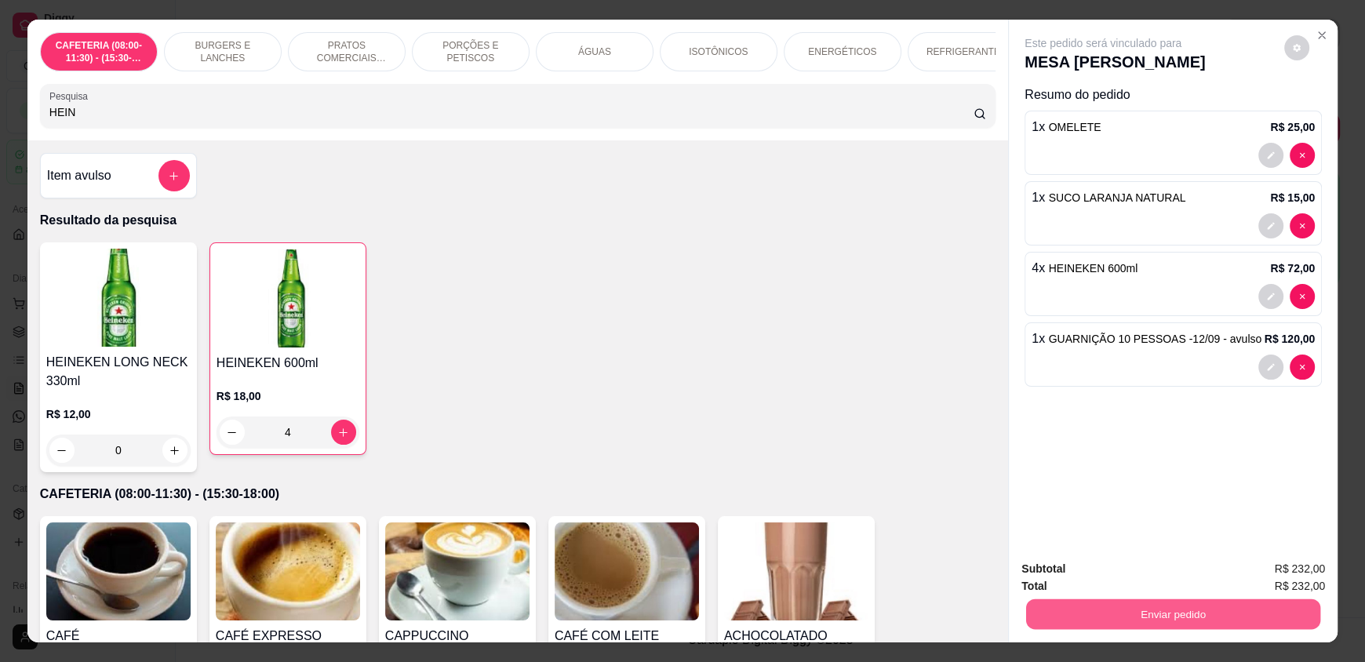
click at [1241, 609] on button "Enviar pedido" at bounding box center [1173, 614] width 294 height 31
click at [1307, 570] on button "Enviar pedido" at bounding box center [1284, 575] width 86 height 29
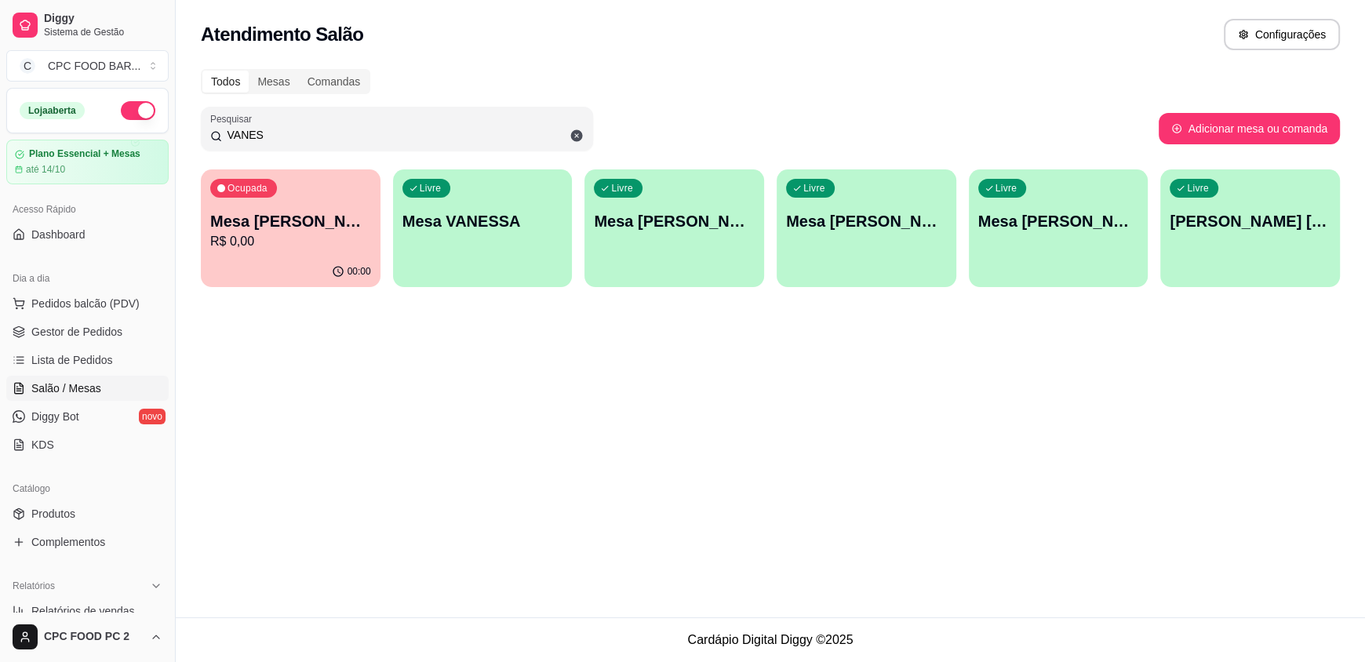
drag, startPoint x: 299, startPoint y: 137, endPoint x: 167, endPoint y: 135, distance: 131.8
click at [167, 135] on div "Diggy Sistema de Gestão C CPC FOOD BAR ... Loja aberta Plano Essencial + Mesas …" at bounding box center [682, 331] width 1365 height 662
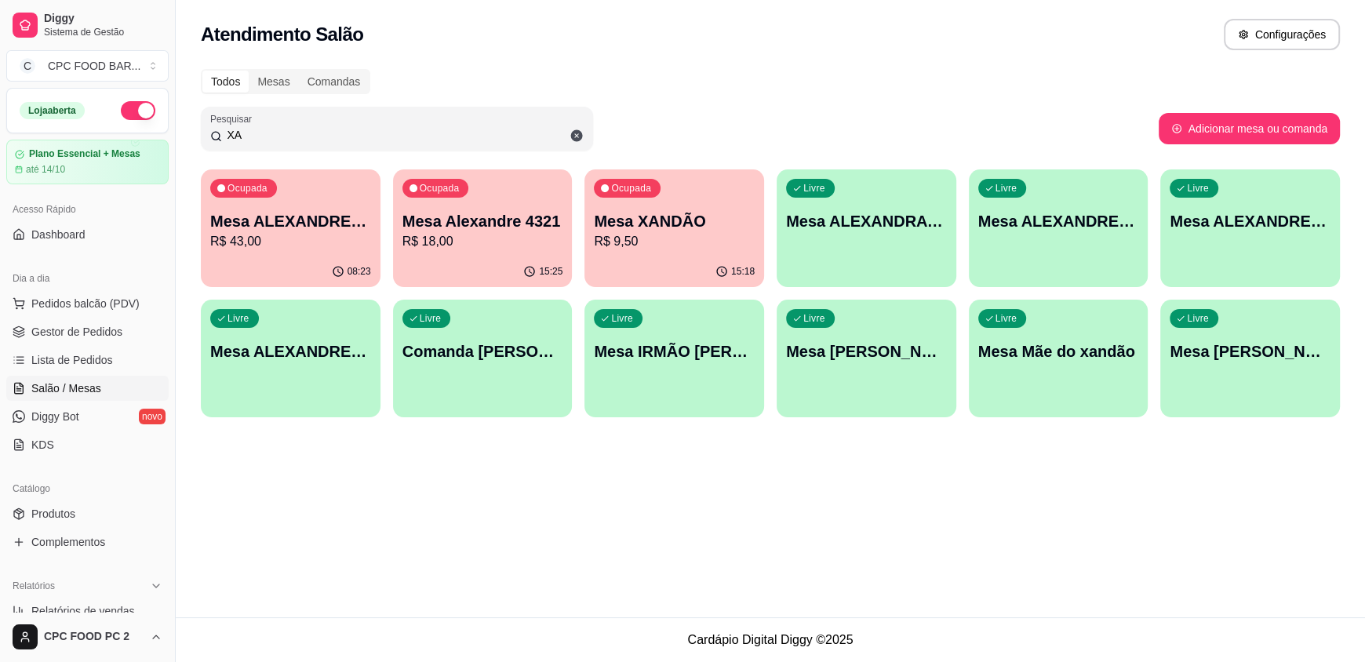
type input "XA"
click at [671, 257] on div "15:18" at bounding box center [675, 271] width 174 height 30
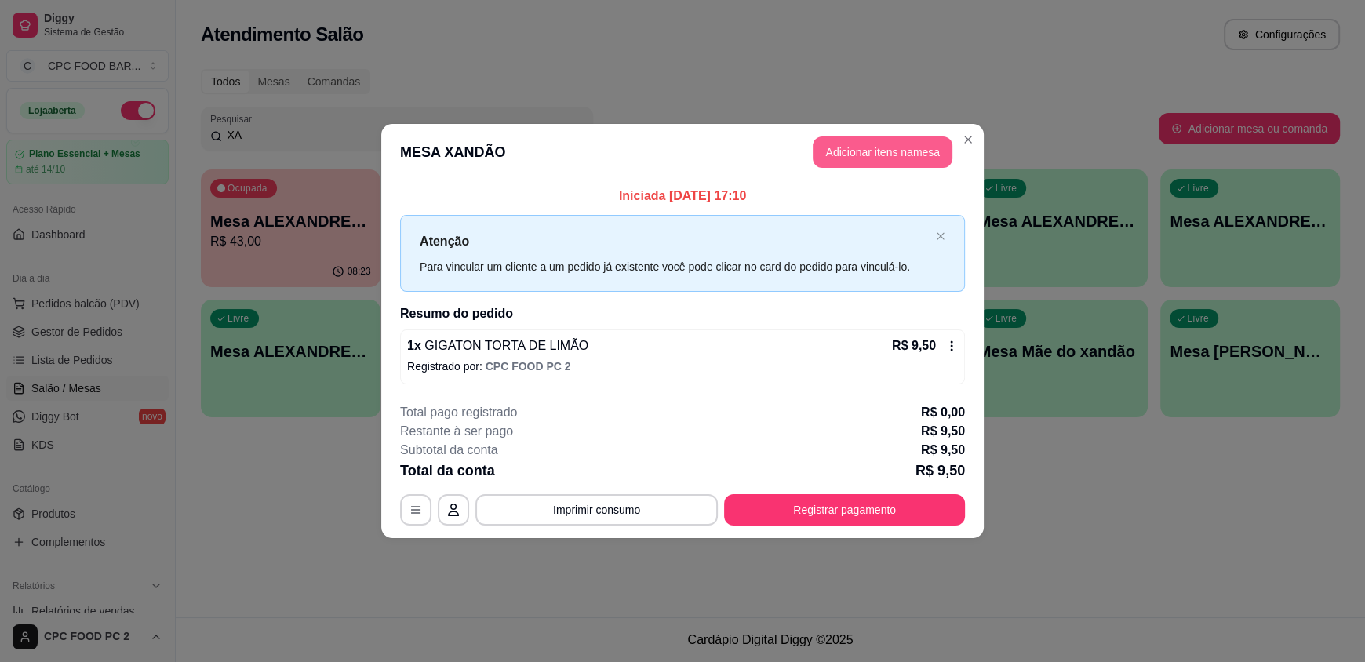
click at [843, 162] on button "Adicionar itens na mesa" at bounding box center [883, 152] width 140 height 31
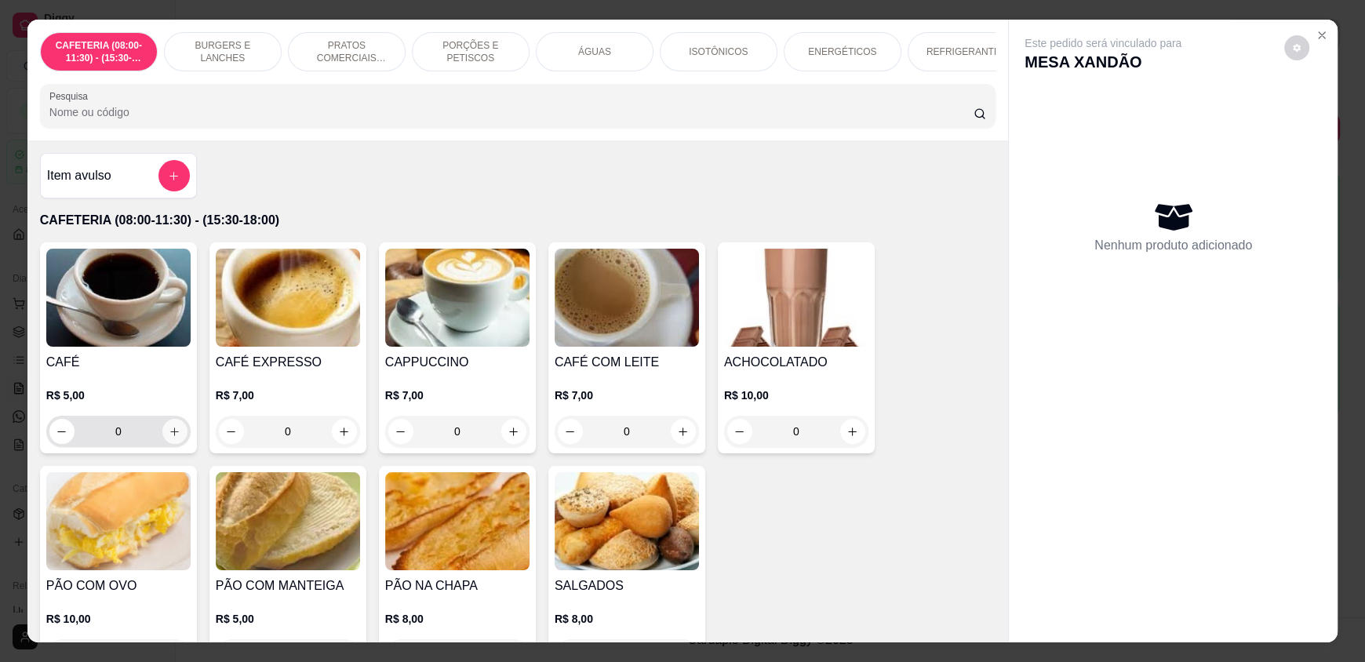
click at [162, 437] on button "increase-product-quantity" at bounding box center [174, 431] width 25 height 25
type input "1"
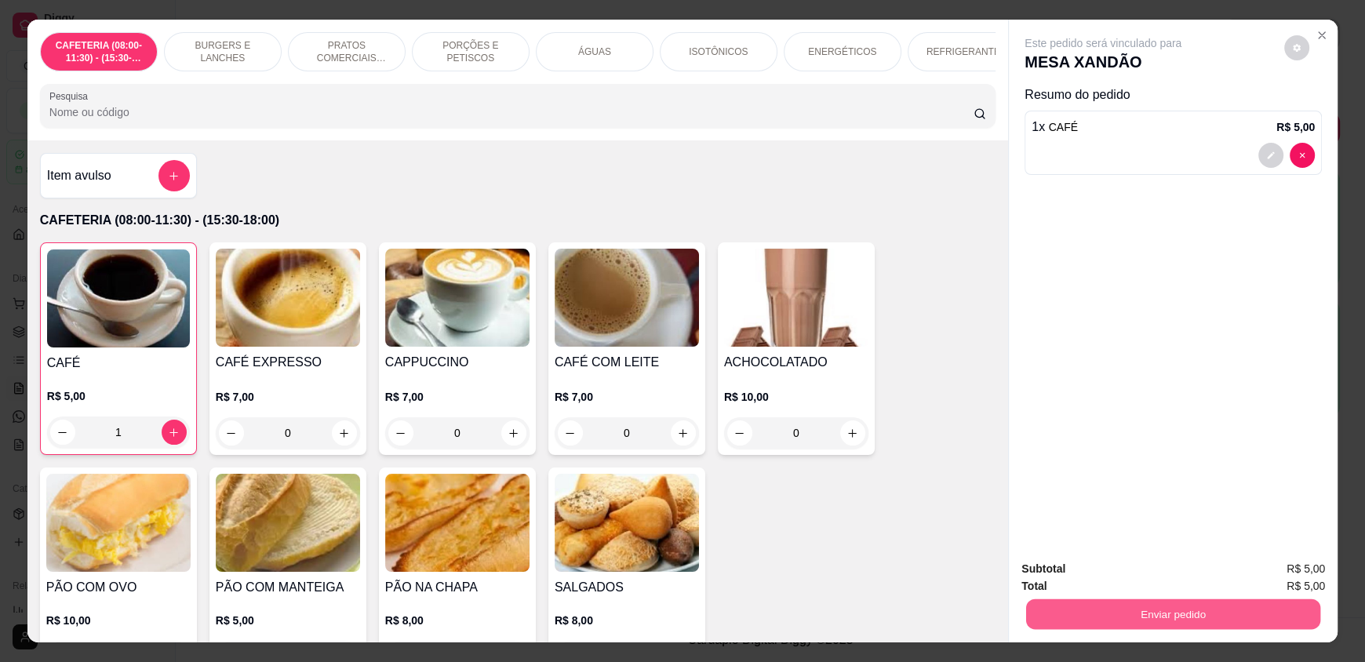
click at [1168, 617] on button "Enviar pedido" at bounding box center [1173, 614] width 294 height 31
click at [1273, 574] on button "Enviar pedido" at bounding box center [1284, 575] width 86 height 29
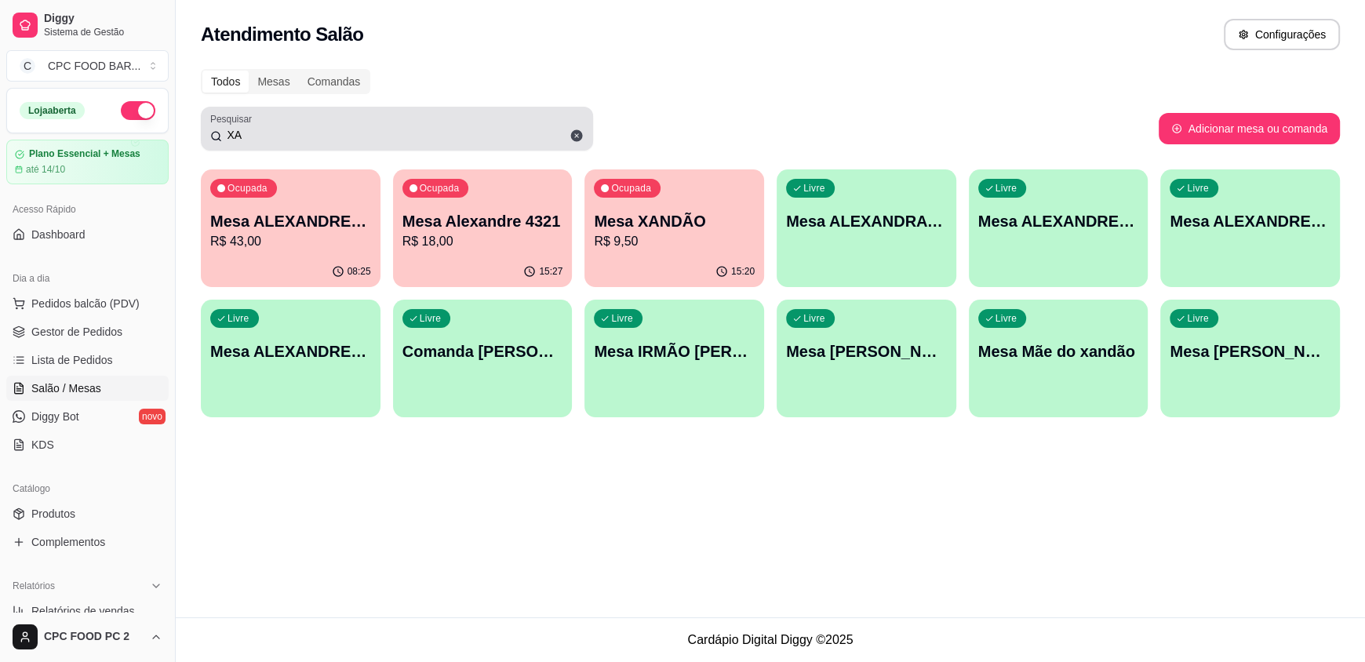
click at [576, 130] on icon at bounding box center [577, 136] width 12 height 12
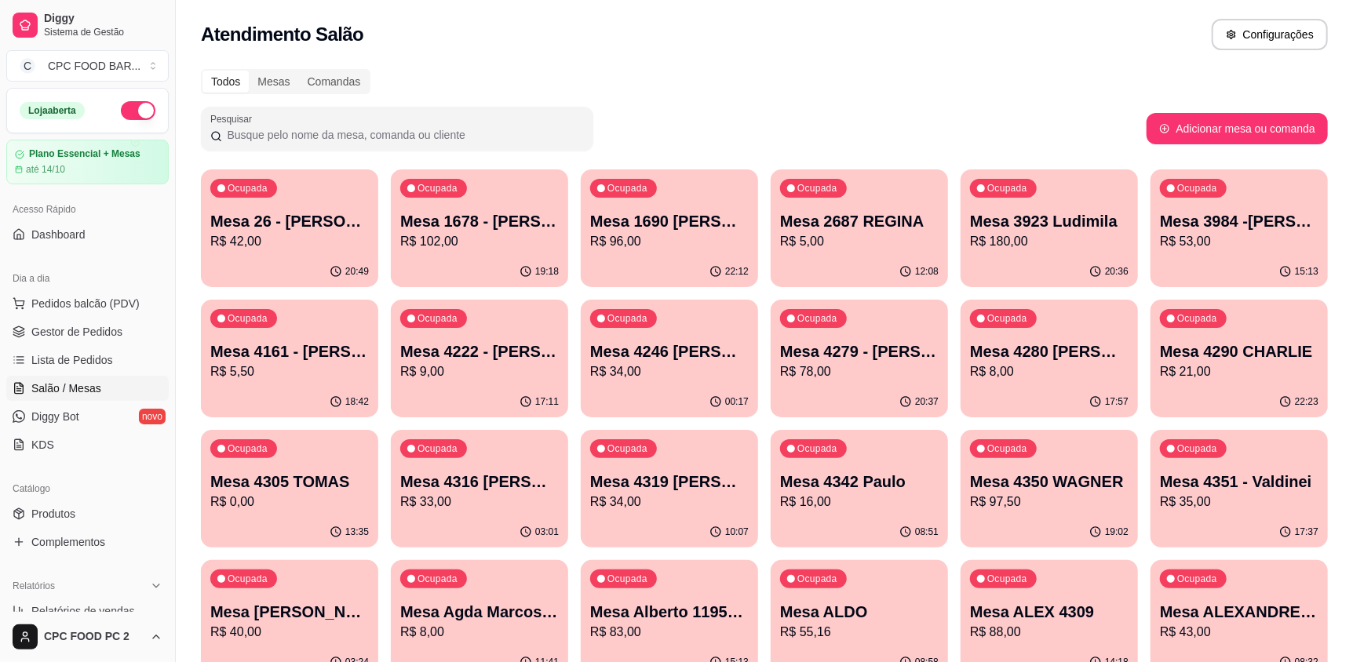
click at [408, 129] on input "Pesquisar" at bounding box center [403, 135] width 362 height 16
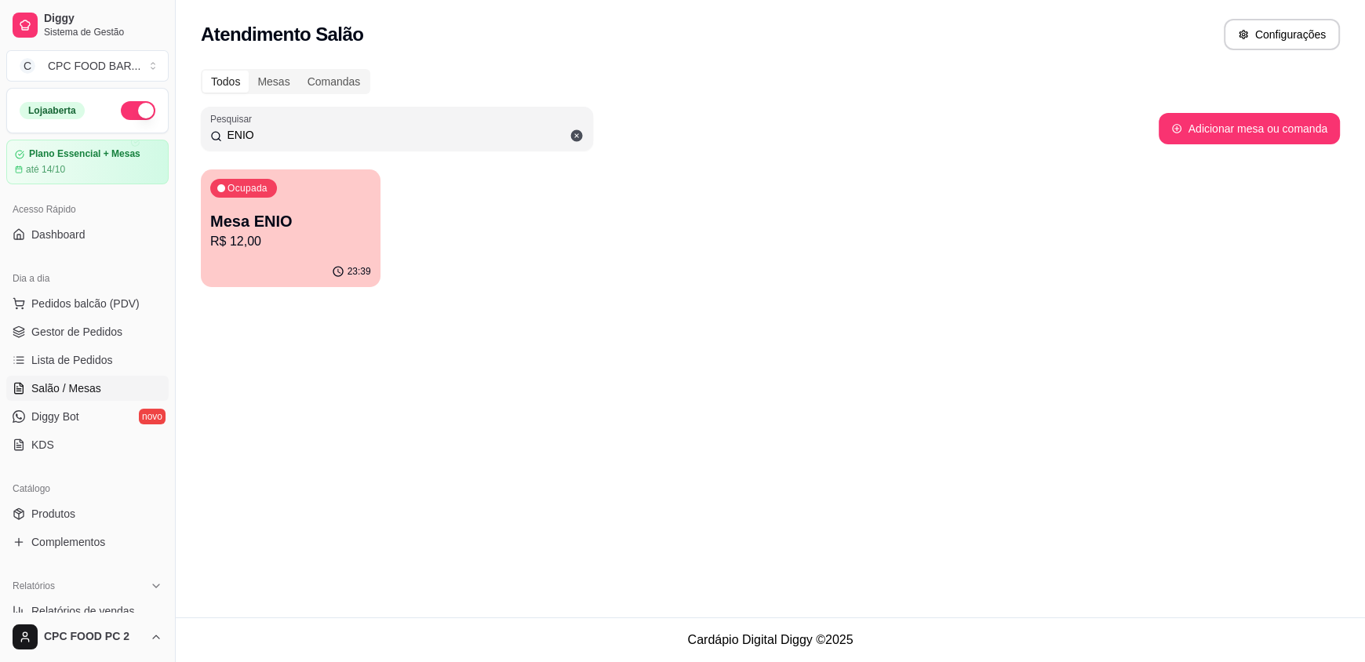
type input "ENIO"
click at [331, 195] on div "Ocupada Mesa ENIO R$ 12,00" at bounding box center [291, 212] width 180 height 87
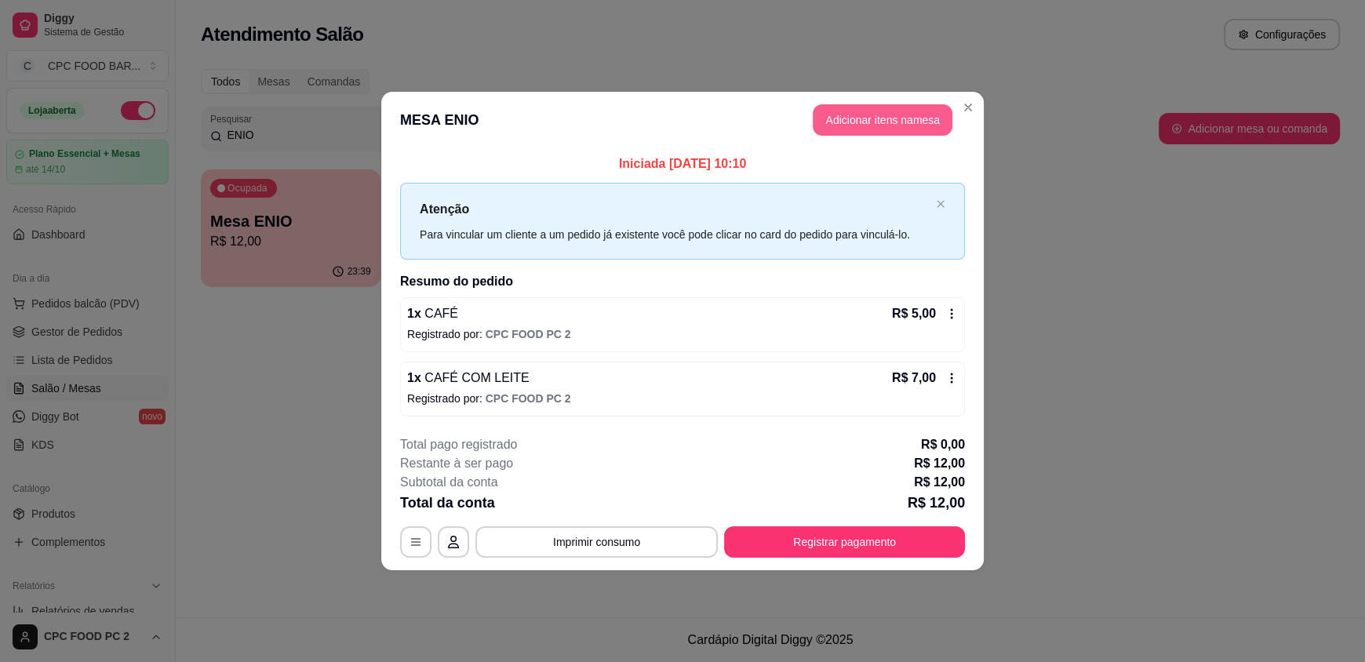
click at [847, 119] on button "Adicionar itens na mesa" at bounding box center [883, 119] width 140 height 31
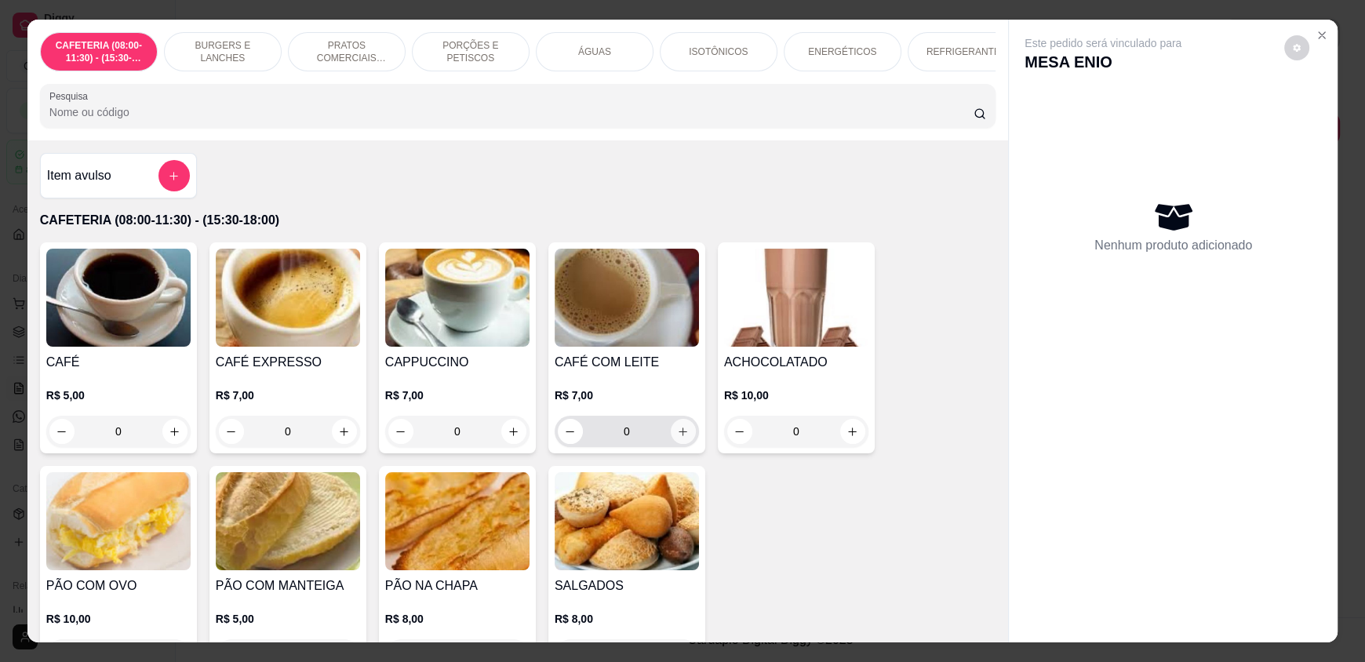
click at [679, 431] on button "increase-product-quantity" at bounding box center [683, 431] width 25 height 25
type input "1"
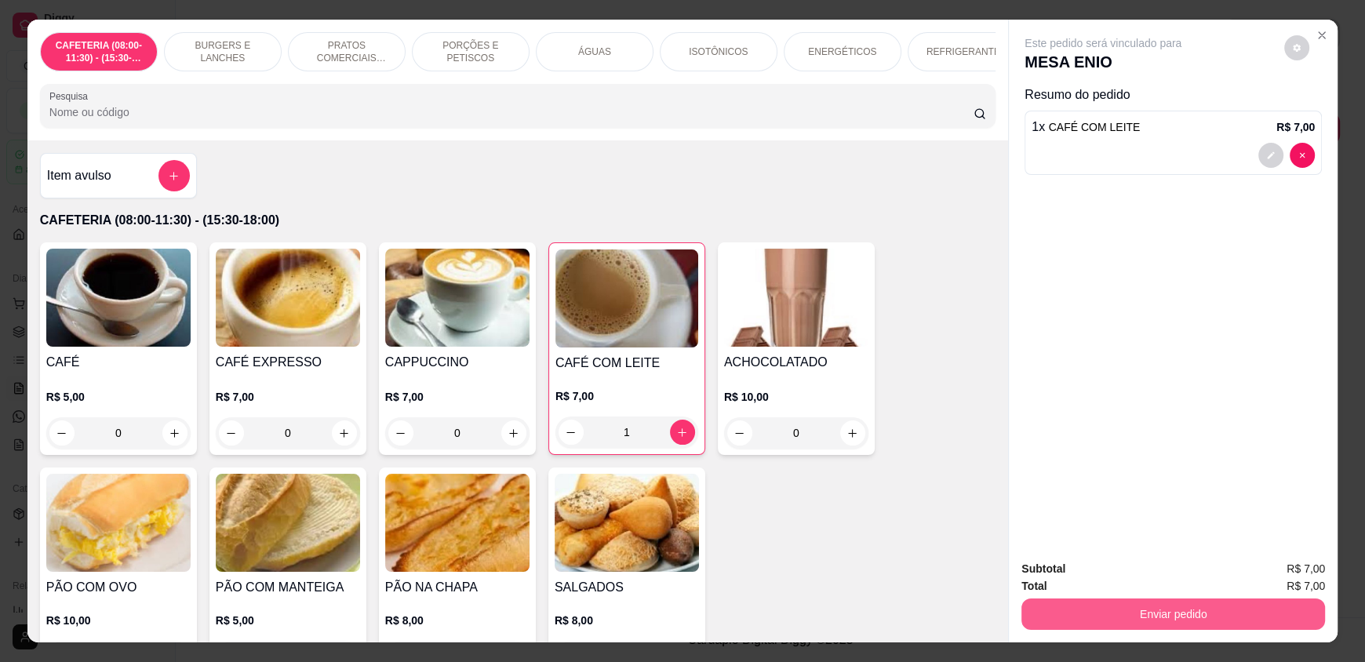
click at [1163, 628] on button "Enviar pedido" at bounding box center [1173, 614] width 304 height 31
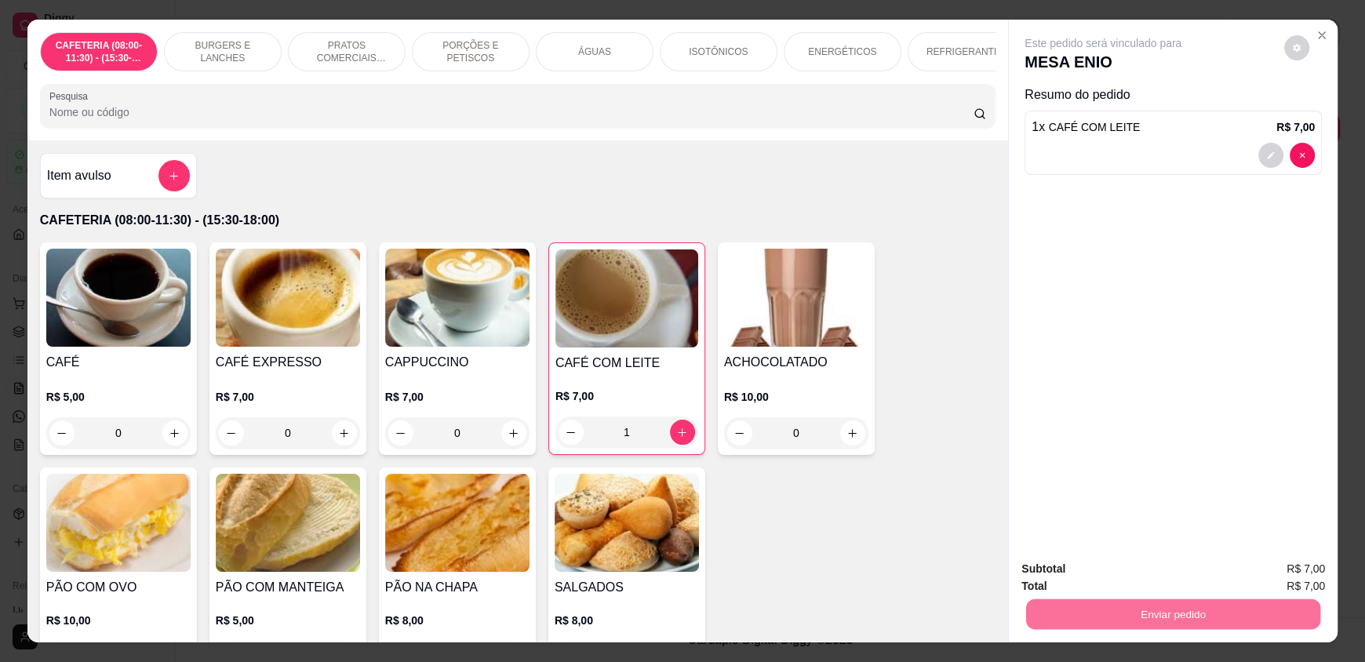
click at [1274, 574] on button "Enviar pedido" at bounding box center [1284, 576] width 89 height 30
